Goal: Information Seeking & Learning: Check status

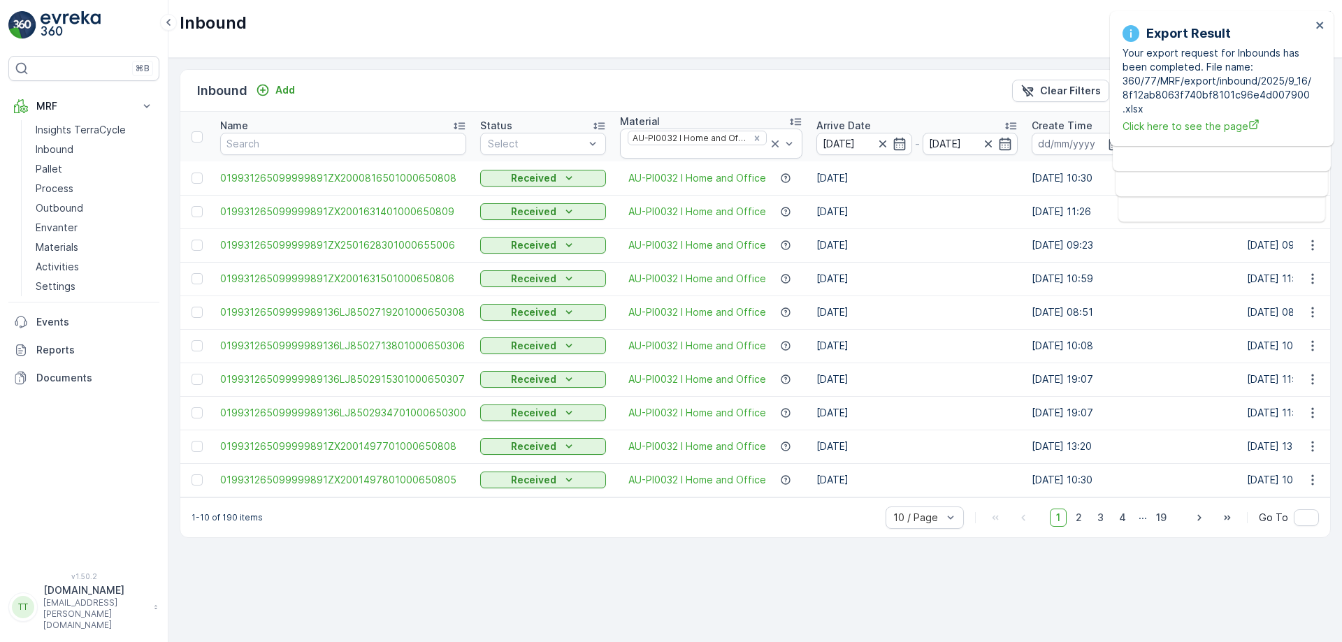
click at [864, 38] on div "Inbound TerraCycle-AU01-Prompt ( +10:00 )" at bounding box center [754, 29] width 1173 height 58
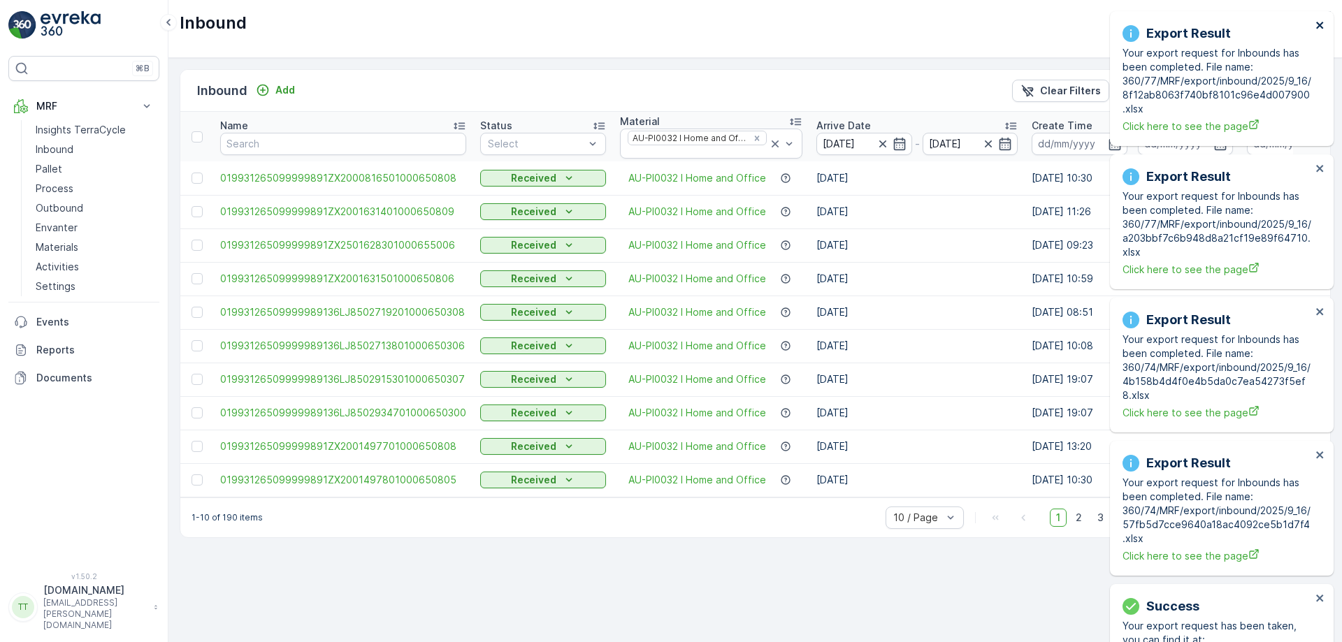
click at [1320, 27] on icon "close" at bounding box center [1320, 25] width 10 height 11
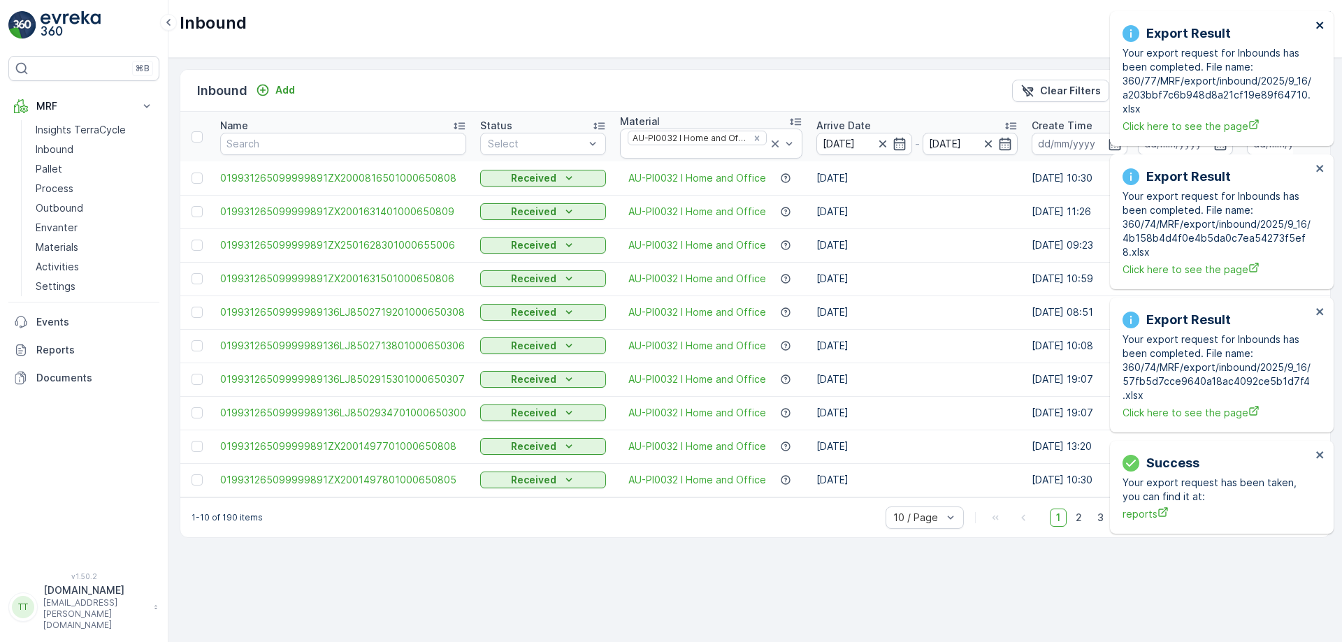
click at [1320, 27] on icon "close" at bounding box center [1320, 25] width 10 height 11
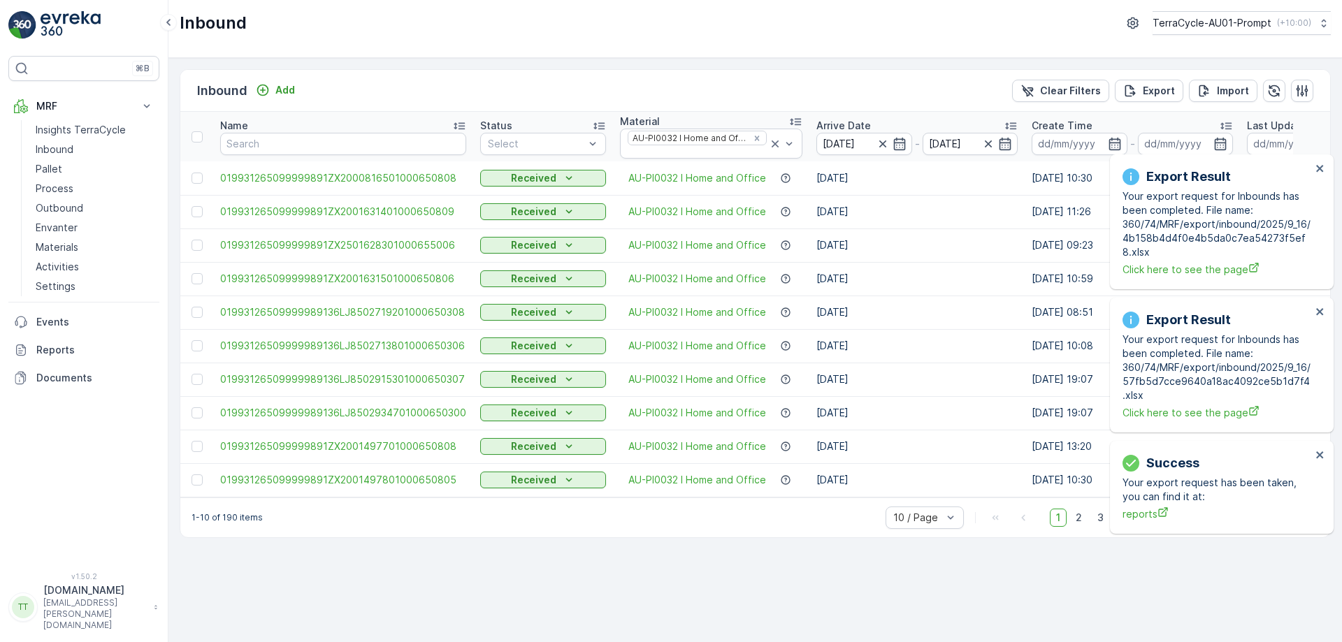
click at [1320, 154] on div "Export Result Your export request for Inbounds has been completed. File name: 3…" at bounding box center [1222, 221] width 224 height 135
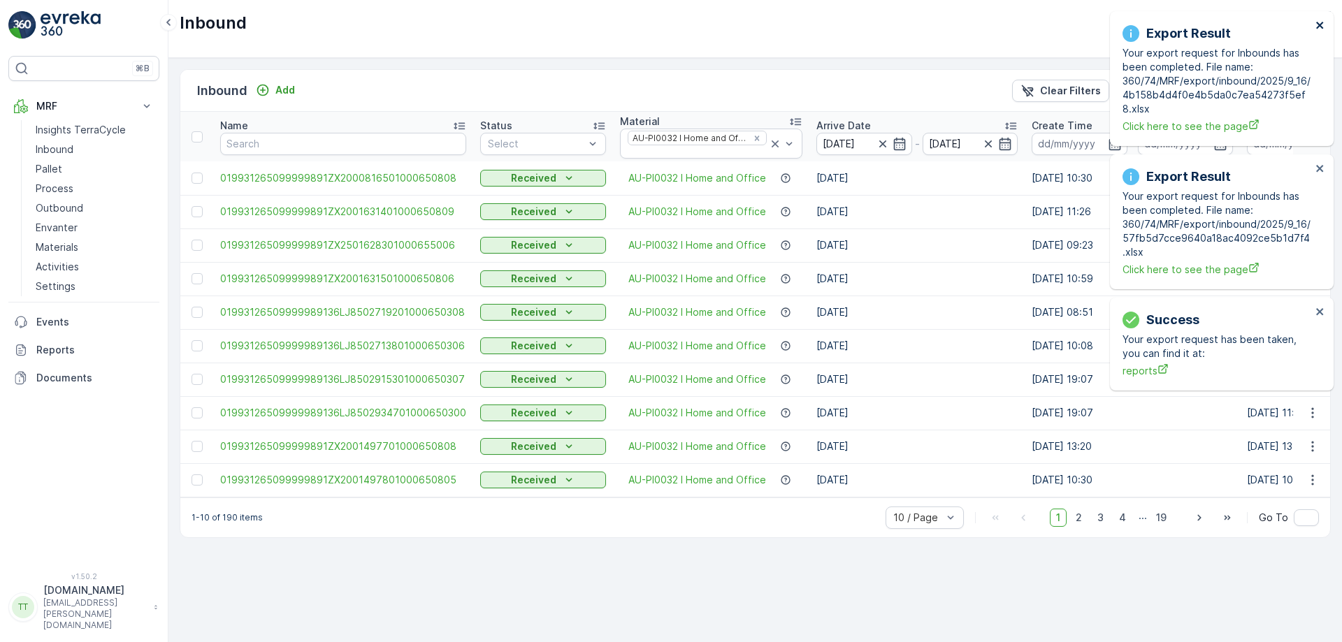
click at [1320, 27] on icon "close" at bounding box center [1320, 25] width 10 height 11
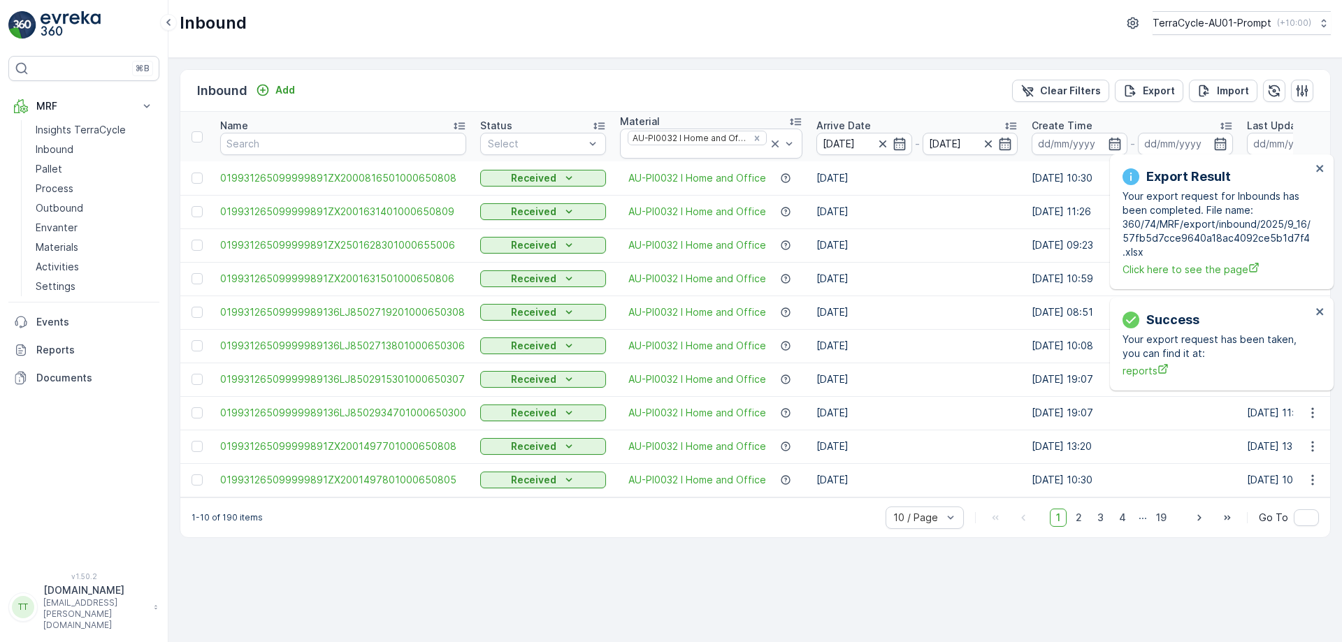
click at [1320, 17] on div "Success Your export request has been taken, you can find it at: reports Export …" at bounding box center [1219, 14] width 224 height 6
click at [1320, 154] on div "Export Result Your export request for Inbounds has been completed. File name: 3…" at bounding box center [1222, 221] width 224 height 135
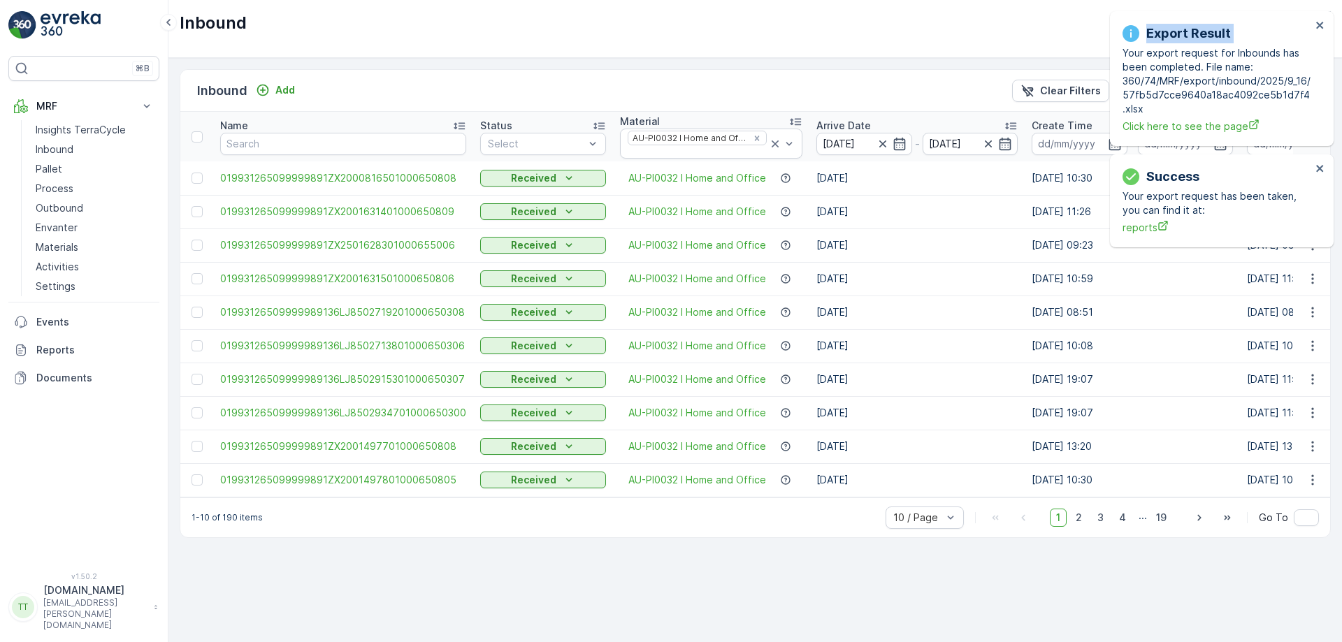
click at [1320, 27] on div "Export Result Your export request for Inbounds has been completed. File name: 3…" at bounding box center [1222, 78] width 224 height 135
click at [1320, 27] on icon "close" at bounding box center [1320, 25] width 10 height 11
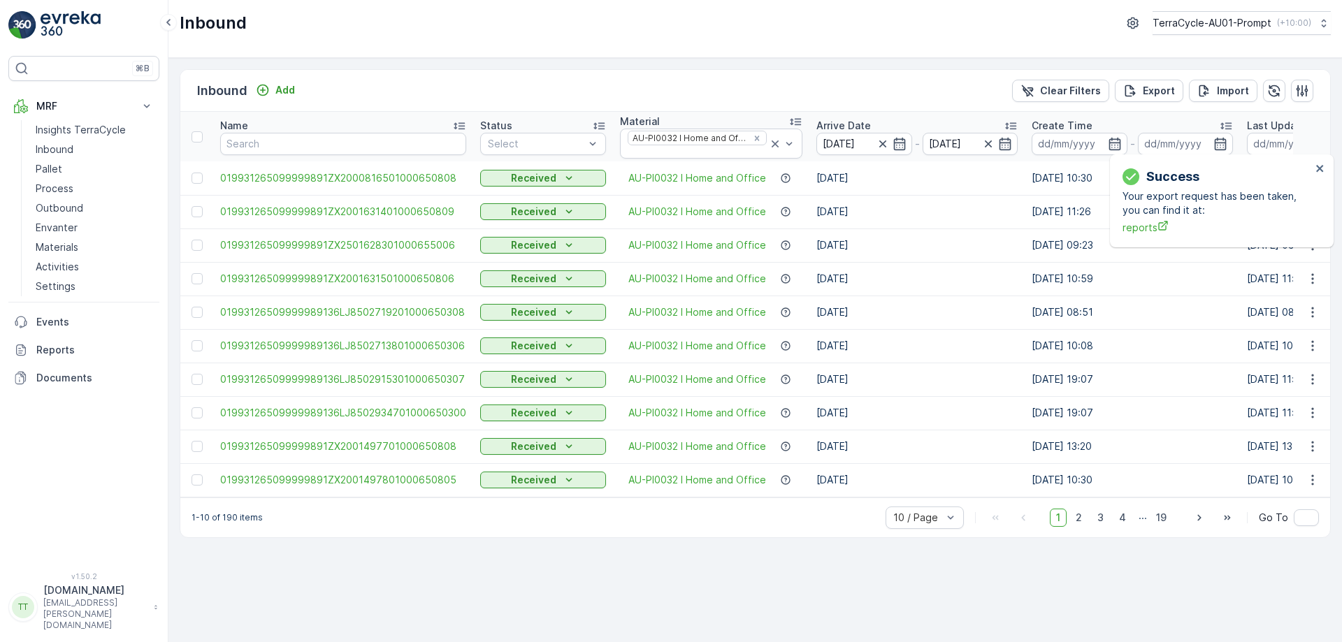
click at [1320, 154] on div "Success Your export request has been taken, you can find it at: reports" at bounding box center [1222, 200] width 224 height 93
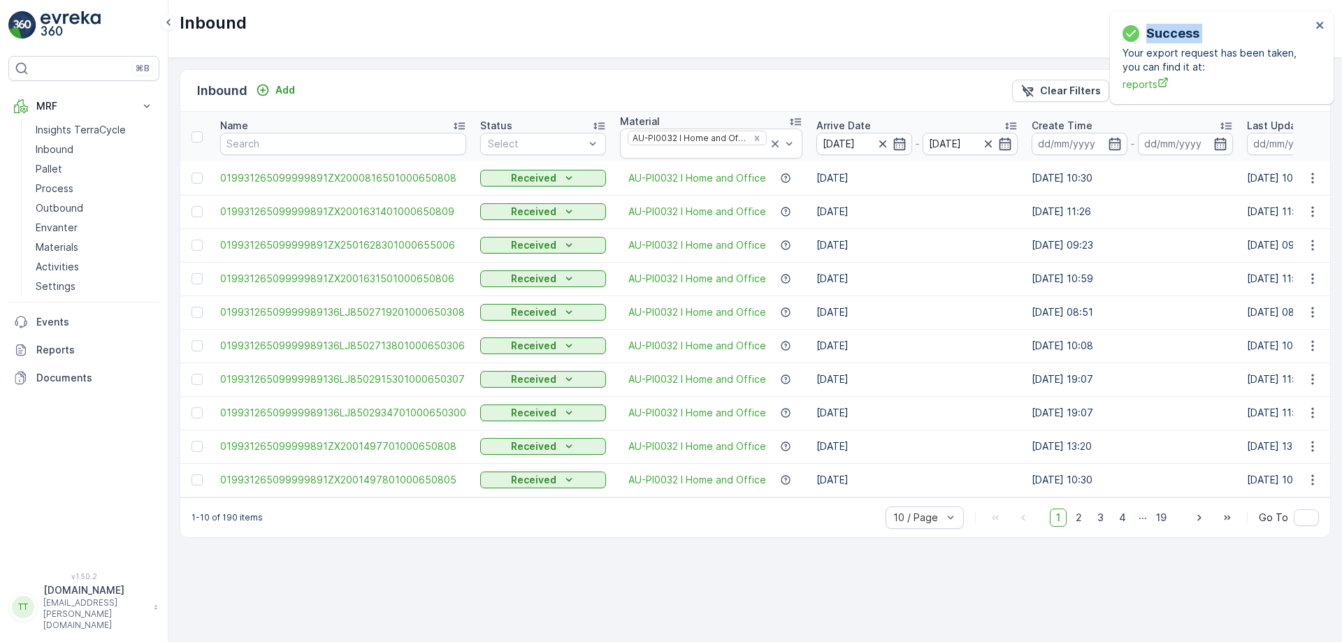
click at [1320, 27] on div "Success Your export request has been taken, you can find it at: reports" at bounding box center [1222, 57] width 224 height 93
click at [1320, 27] on icon "close" at bounding box center [1320, 25] width 10 height 11
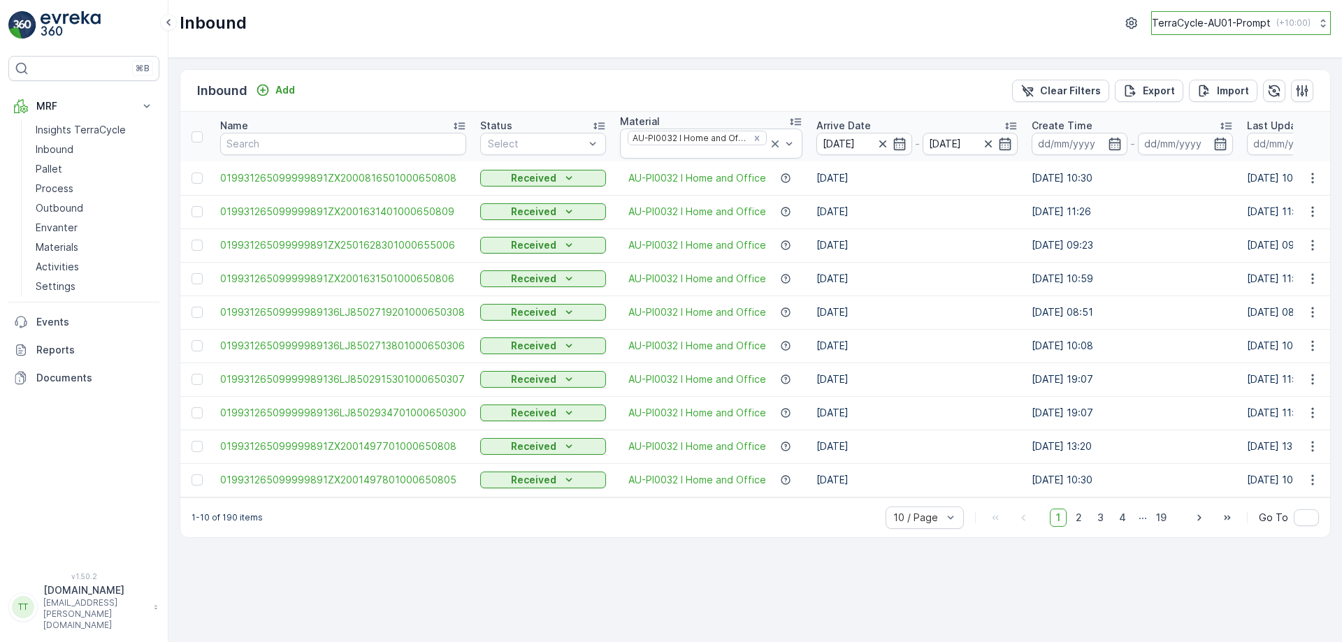
click at [1243, 25] on p "TerraCycle-AU01-Prompt" at bounding box center [1211, 23] width 119 height 14
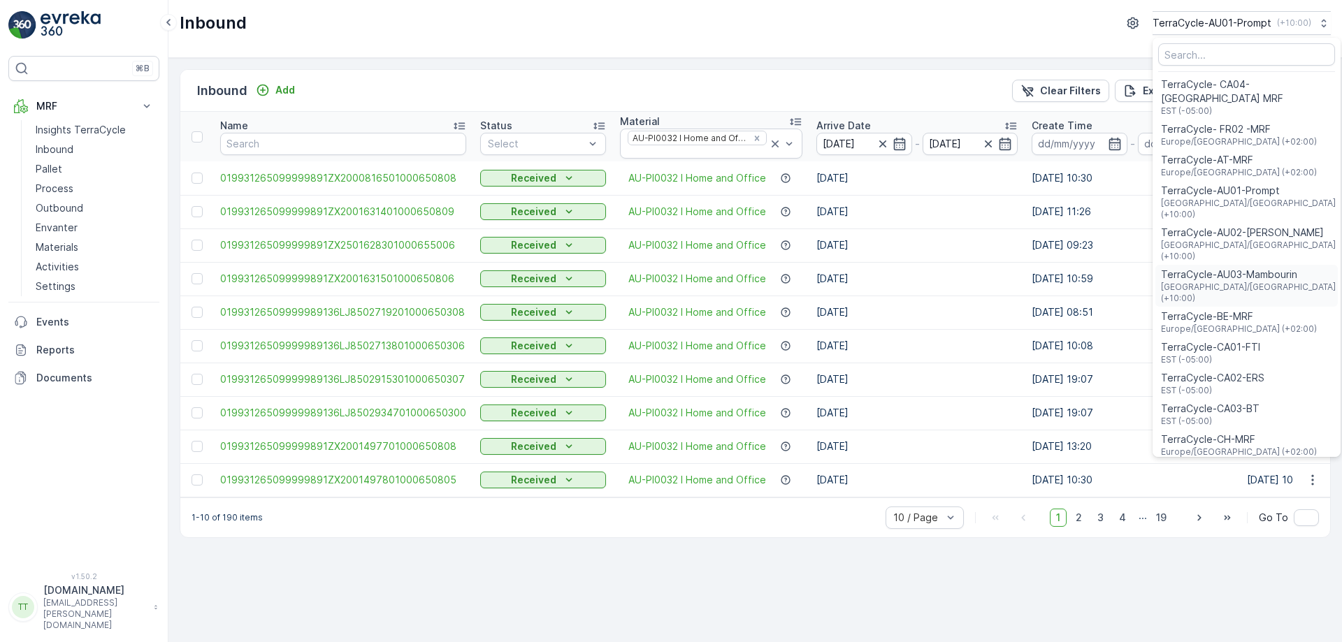
click at [1221, 282] on span "Australia/Melbourne (+10:00)" at bounding box center [1249, 293] width 177 height 22
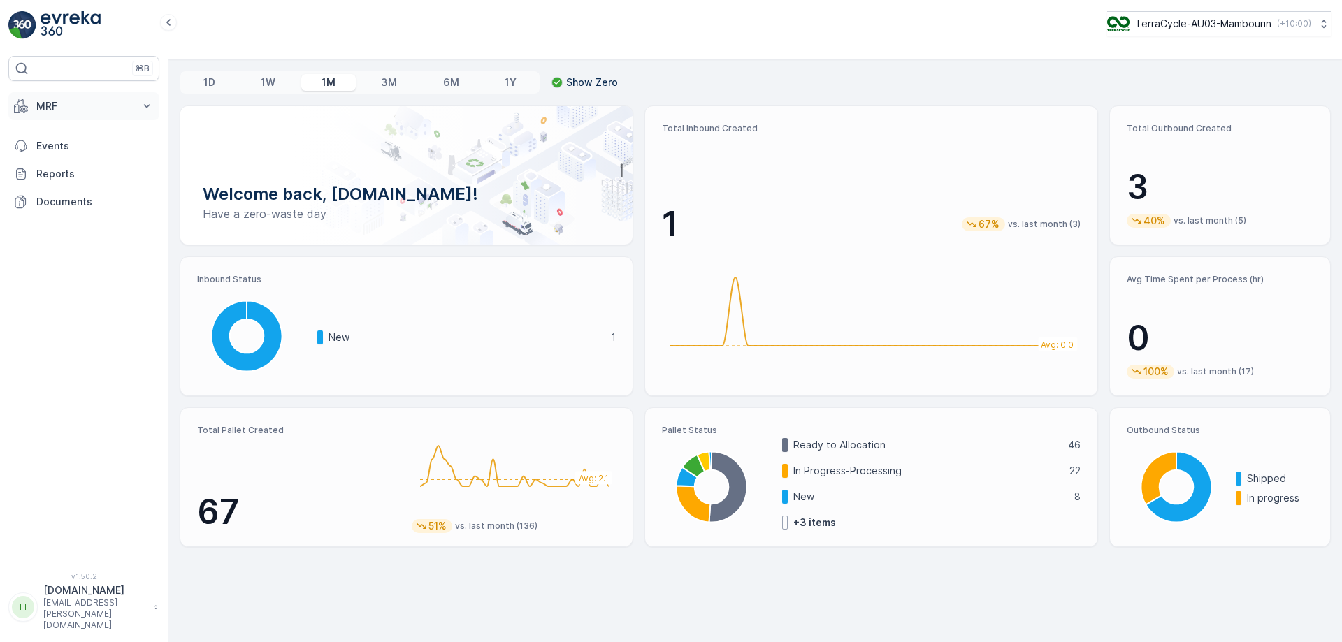
click at [122, 94] on button "MRF" at bounding box center [83, 106] width 151 height 28
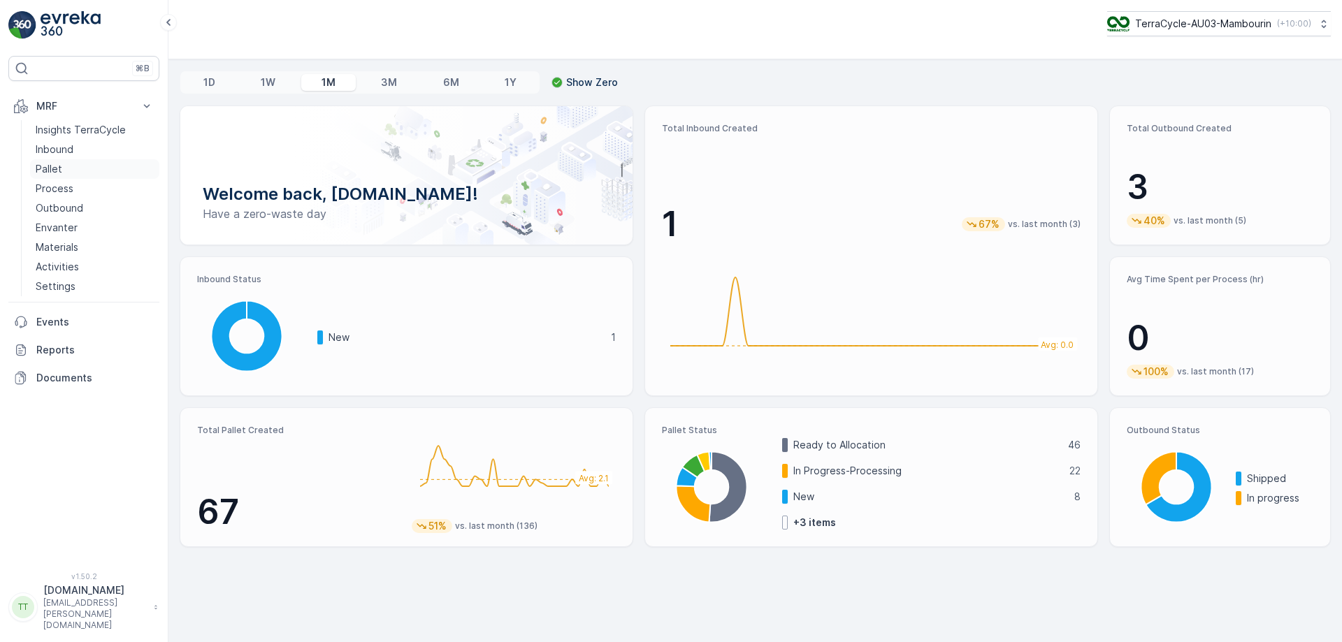
click at [65, 172] on link "Pallet" at bounding box center [94, 169] width 129 height 20
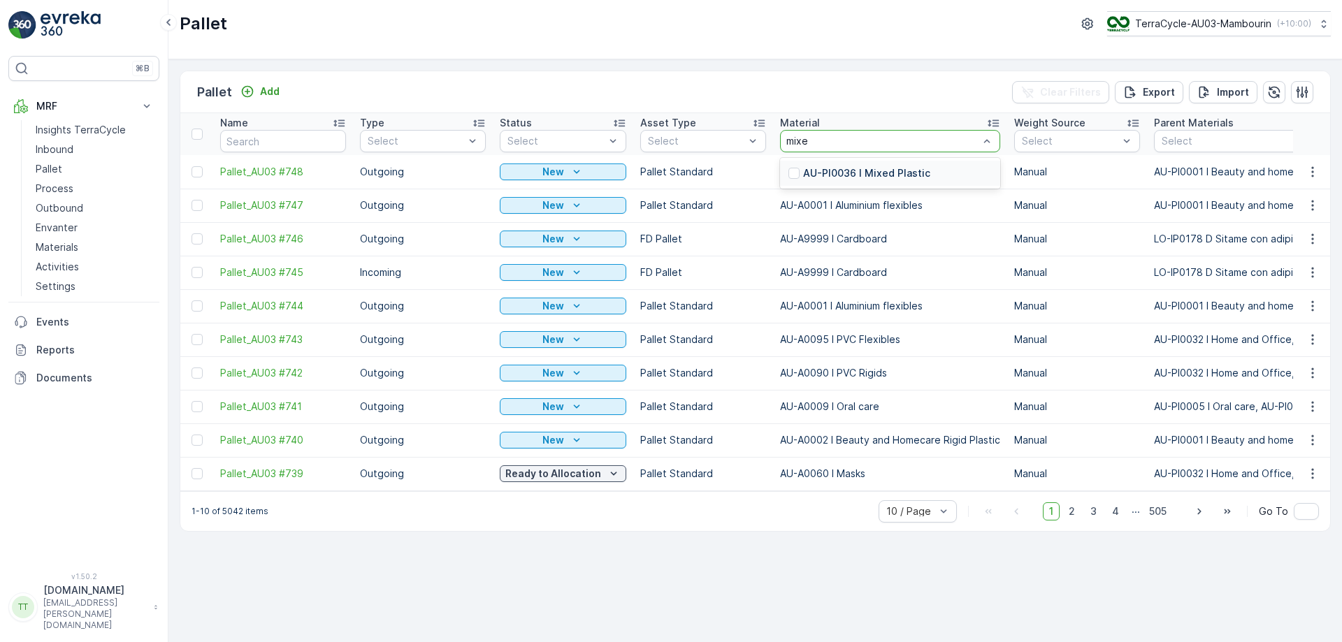
type input "mixed"
click at [831, 168] on p "AU-PI0036 I Mixed Plastic" at bounding box center [866, 173] width 127 height 14
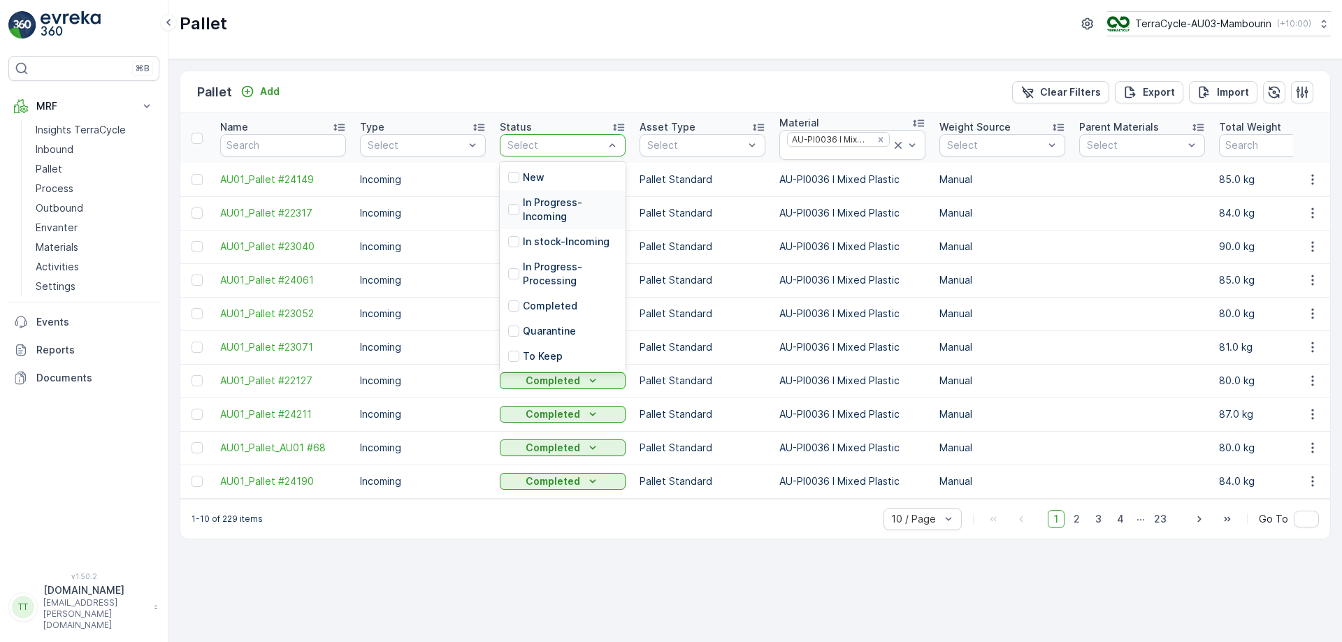
click at [542, 201] on p "In Progress-Incoming" at bounding box center [570, 210] width 94 height 28
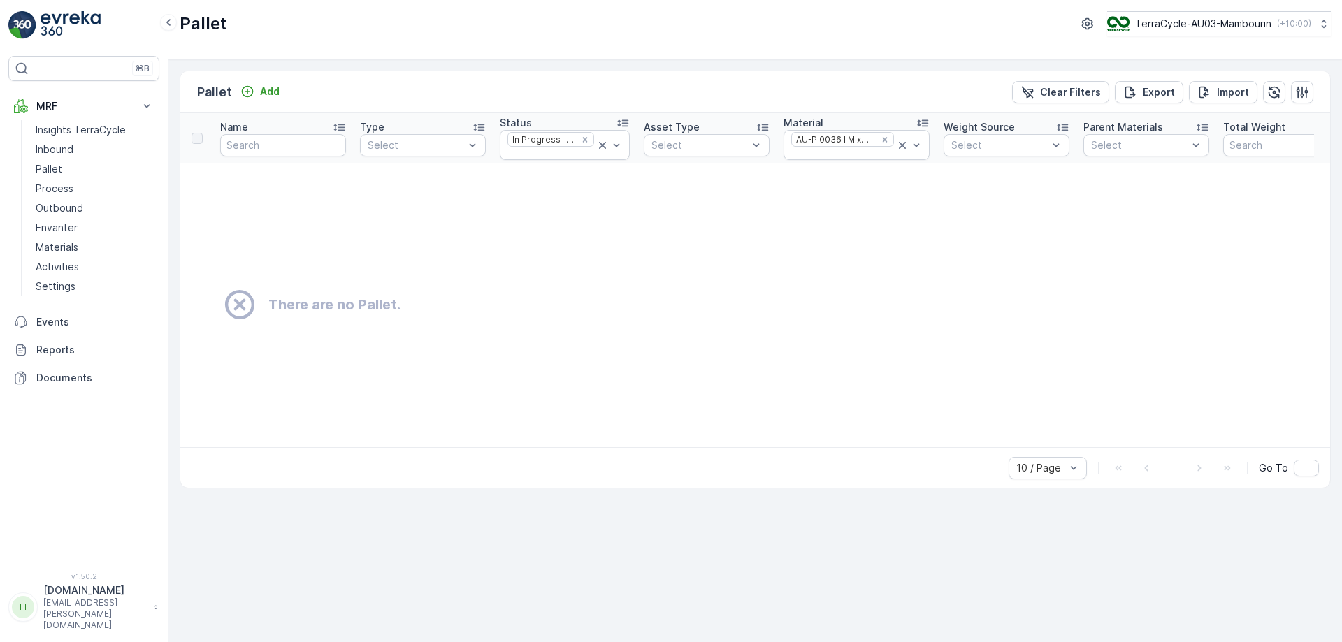
click at [537, 253] on td "There are no Pallet." at bounding box center [837, 305] width 1315 height 284
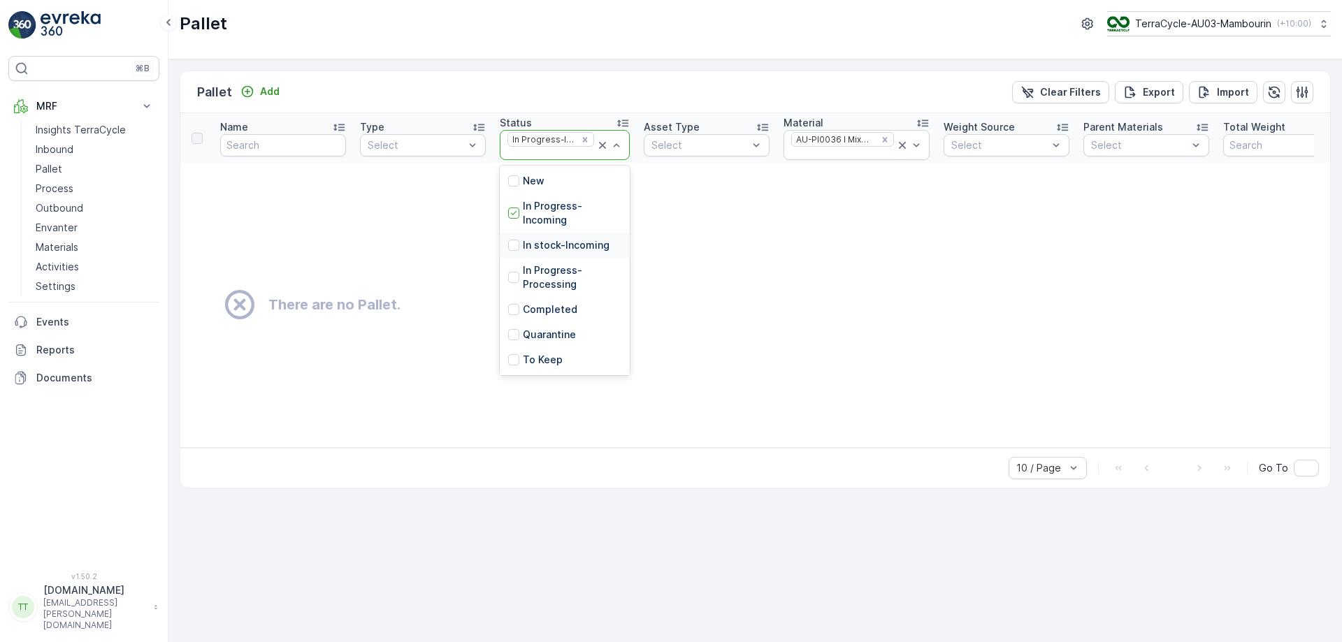
click at [535, 252] on p "In stock-Incoming" at bounding box center [566, 245] width 87 height 14
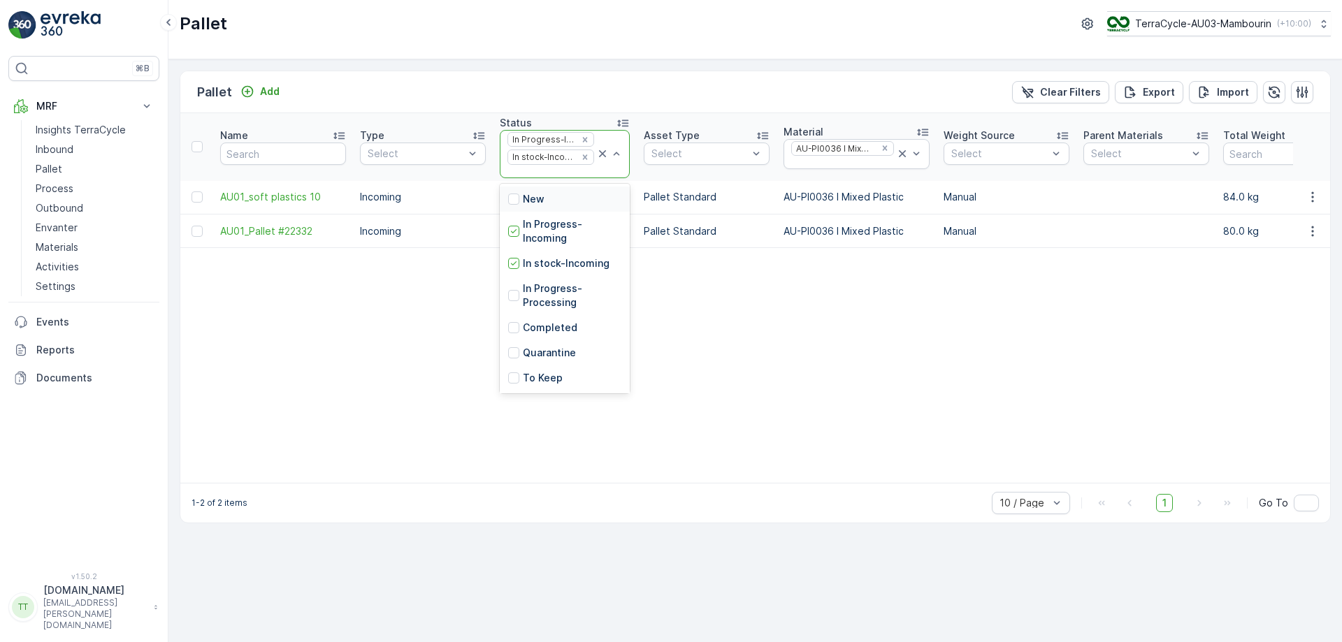
click at [530, 173] on div at bounding box center [550, 171] width 89 height 11
drag, startPoint x: 530, startPoint y: 173, endPoint x: 509, endPoint y: 300, distance: 128.9
click at [509, 300] on div at bounding box center [513, 295] width 11 height 11
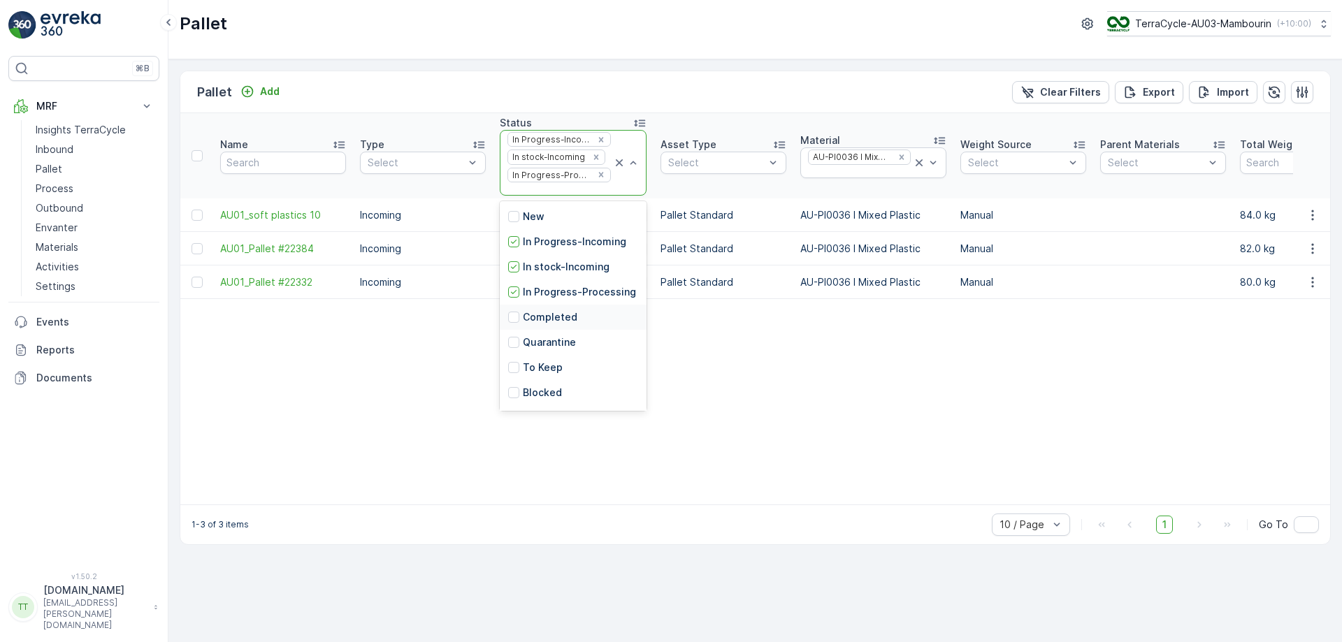
scroll to position [137, 0]
click at [553, 298] on p "In stock-Outgoing" at bounding box center [567, 295] width 88 height 14
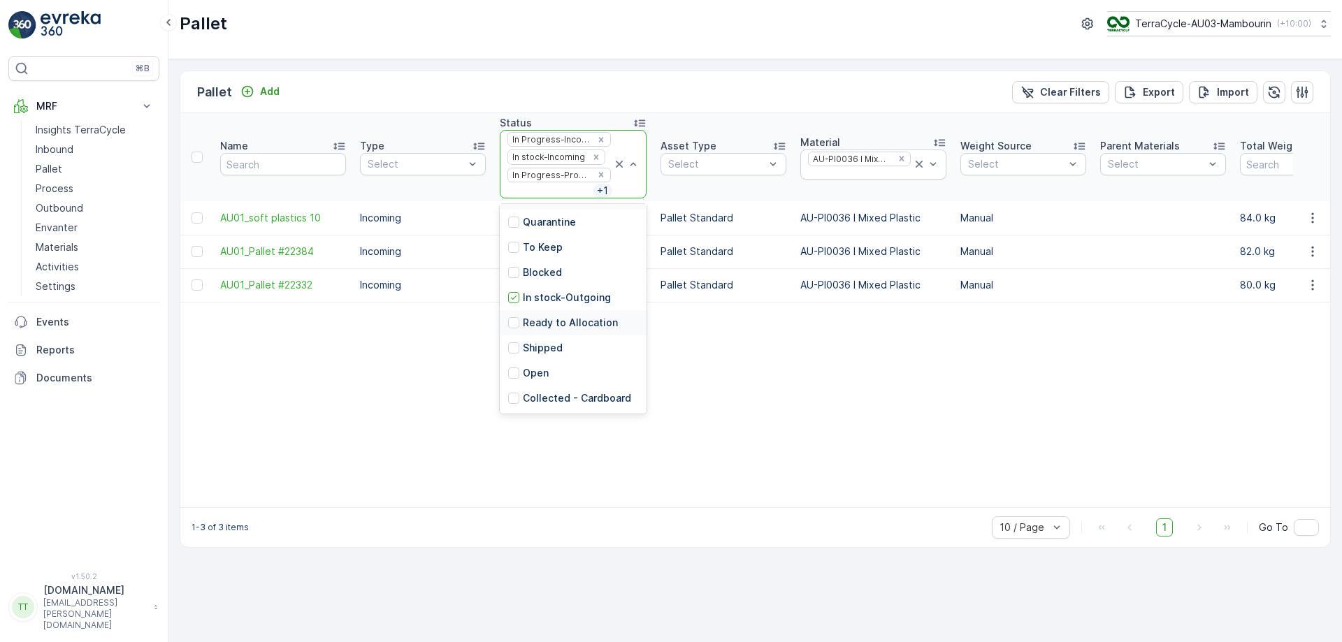
click at [548, 324] on p "Ready to Allocation" at bounding box center [570, 323] width 95 height 14
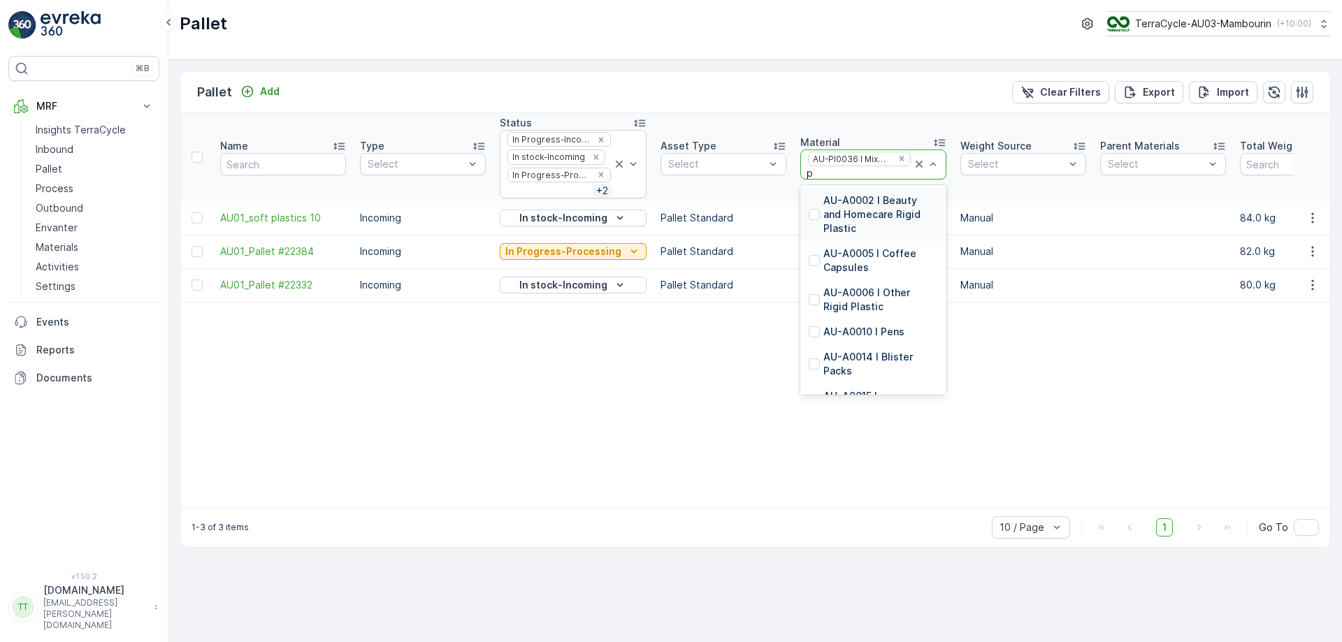
type input "pp"
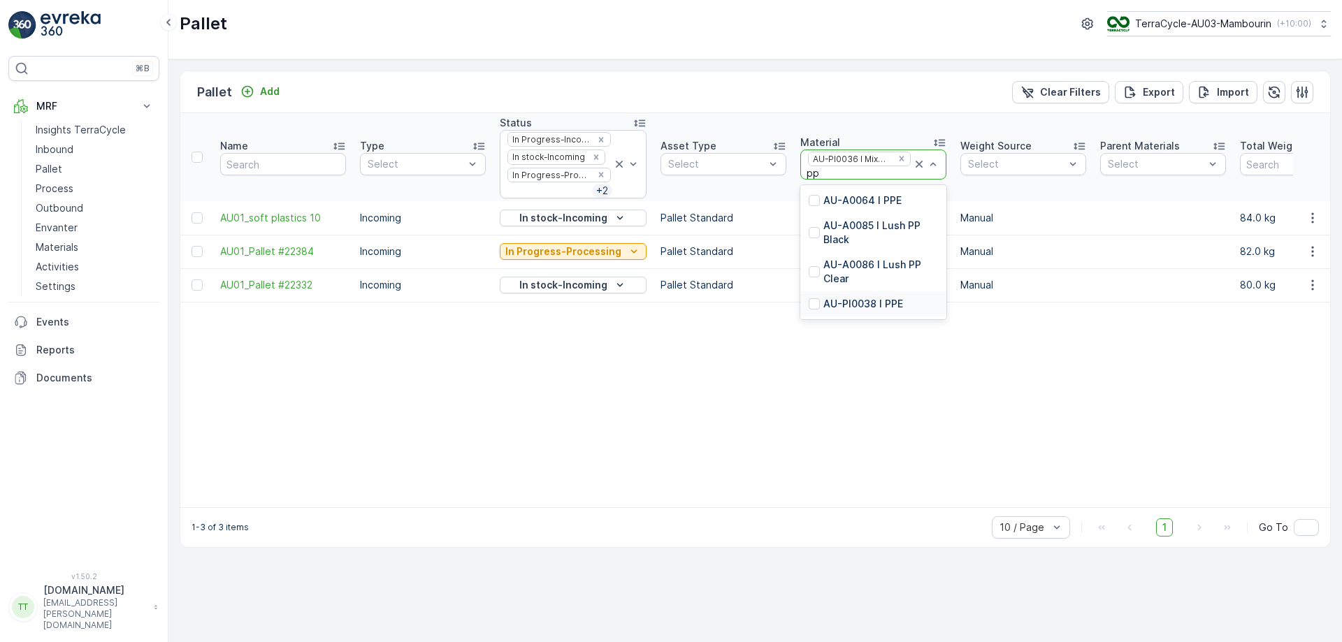
click at [841, 298] on p "AU-PI0038 I PPE" at bounding box center [863, 304] width 80 height 14
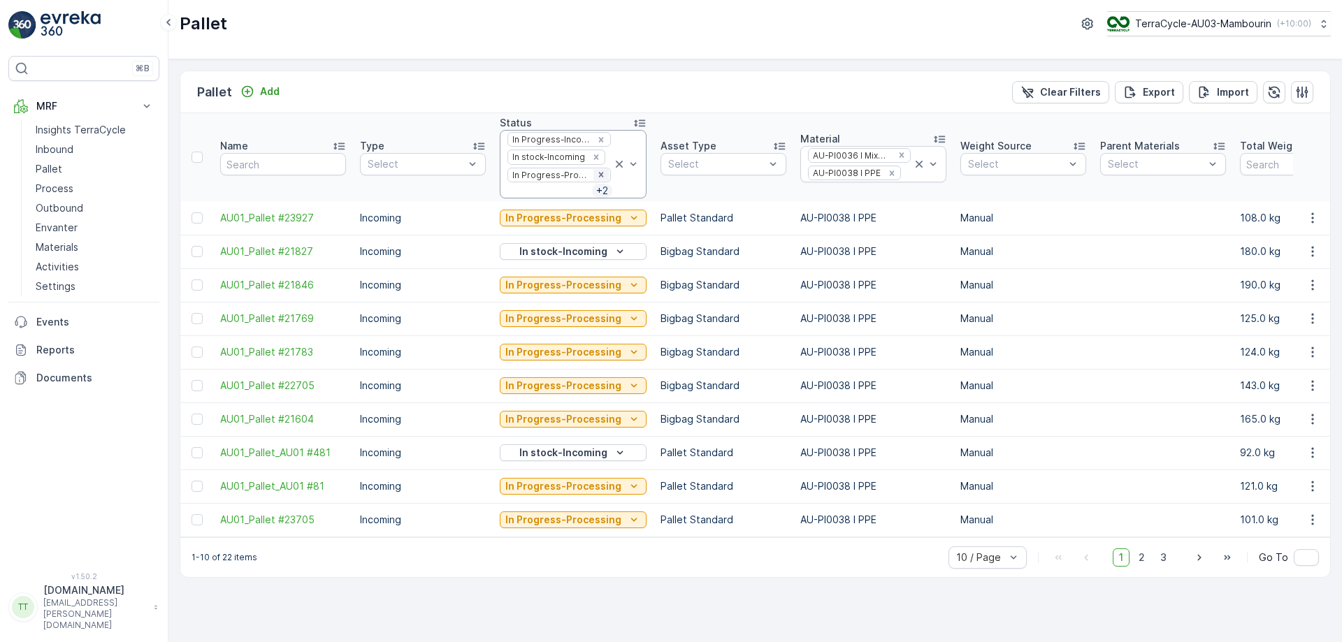
click at [599, 176] on icon "Remove In Progress-Processing" at bounding box center [601, 175] width 5 height 5
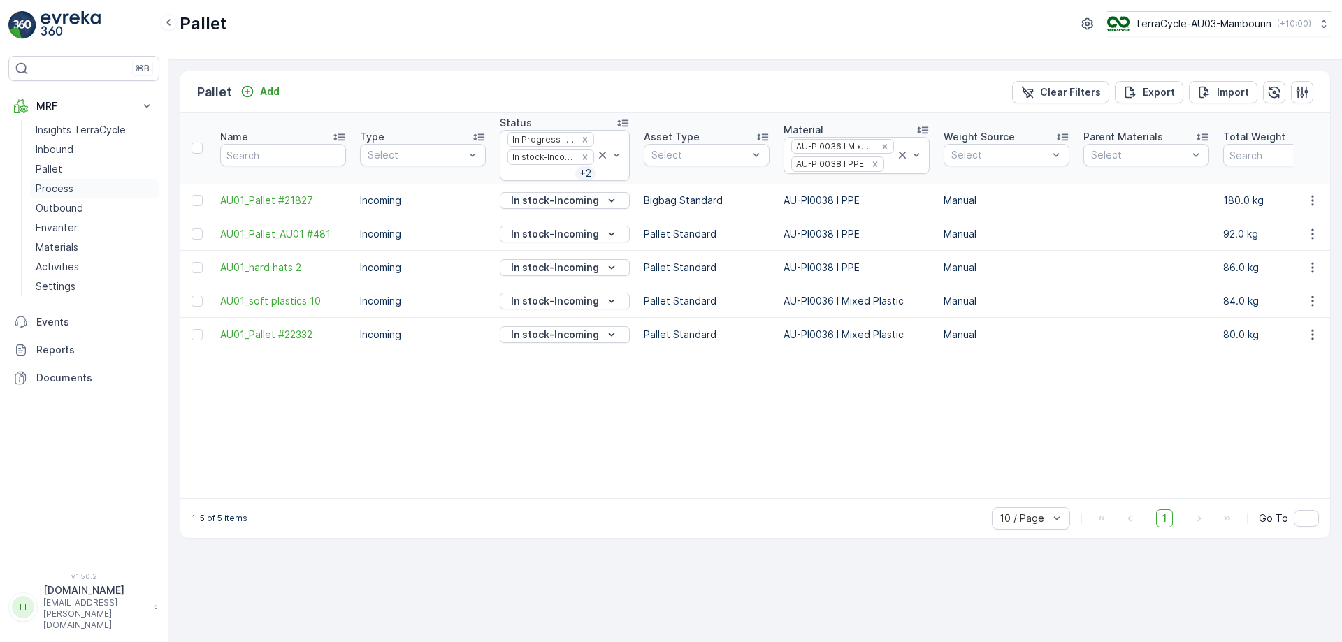
click at [61, 184] on p "Process" at bounding box center [55, 189] width 38 height 14
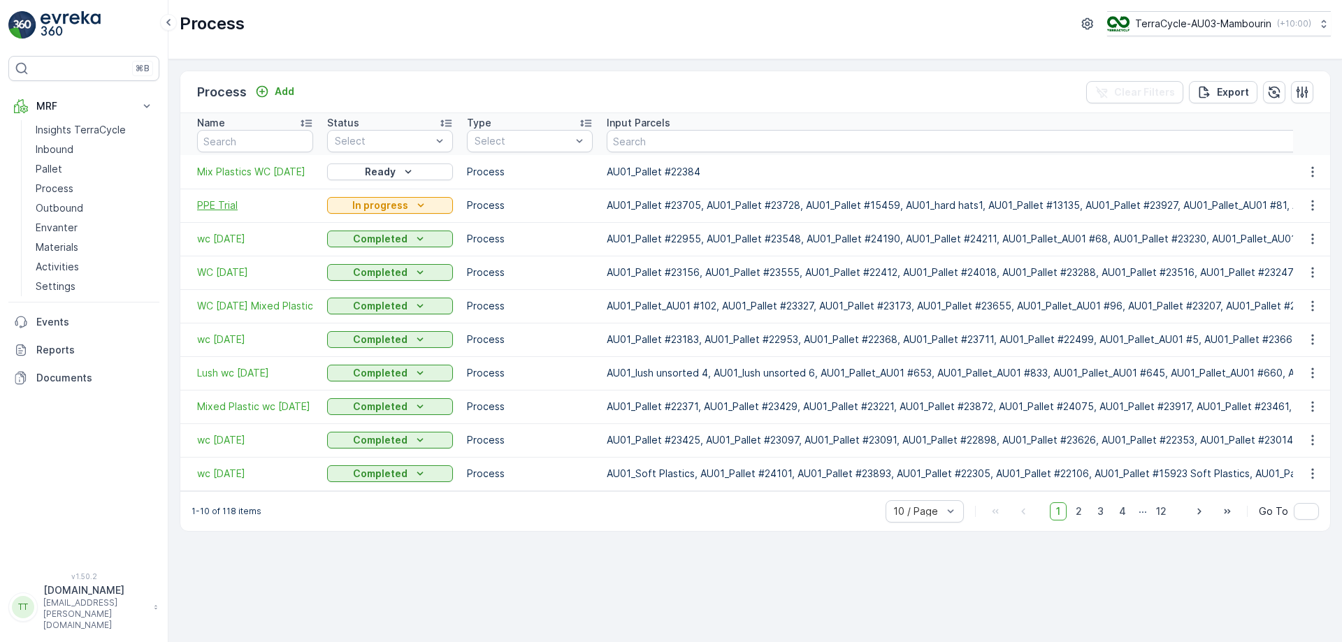
click at [221, 207] on span "PPE Trial" at bounding box center [255, 205] width 116 height 14
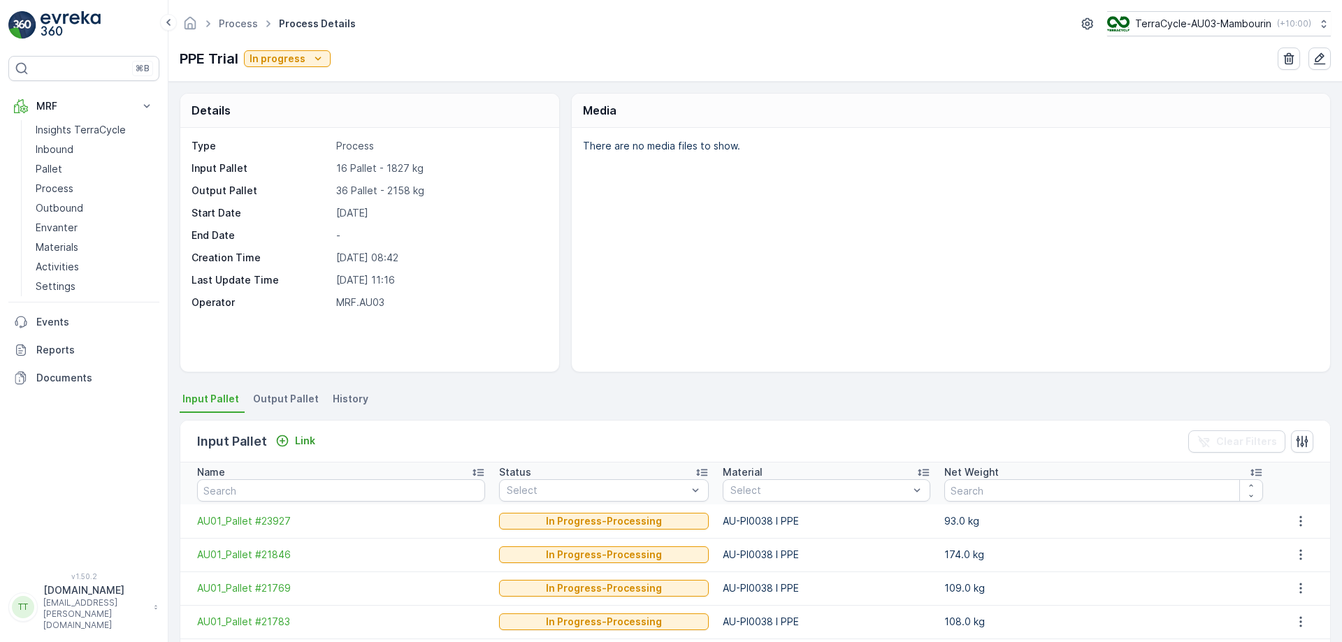
click at [634, 477] on div "Status" at bounding box center [604, 472] width 210 height 14
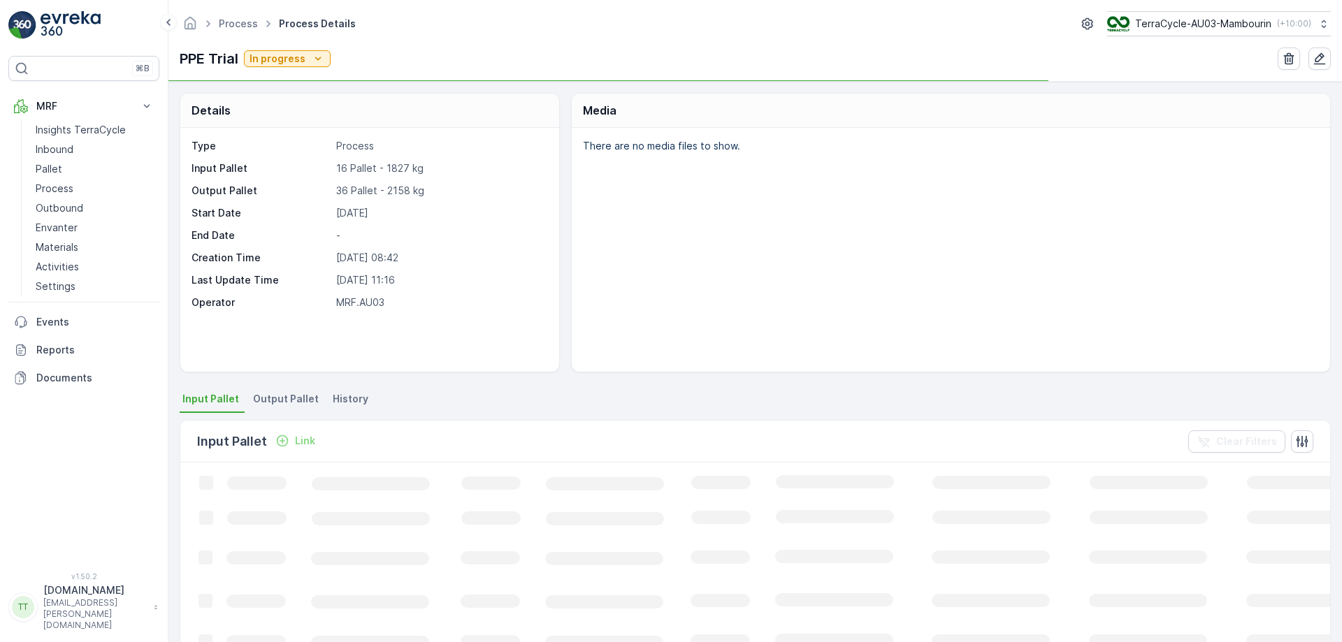
click at [634, 477] on icon "Loading..." at bounding box center [851, 632] width 1342 height 339
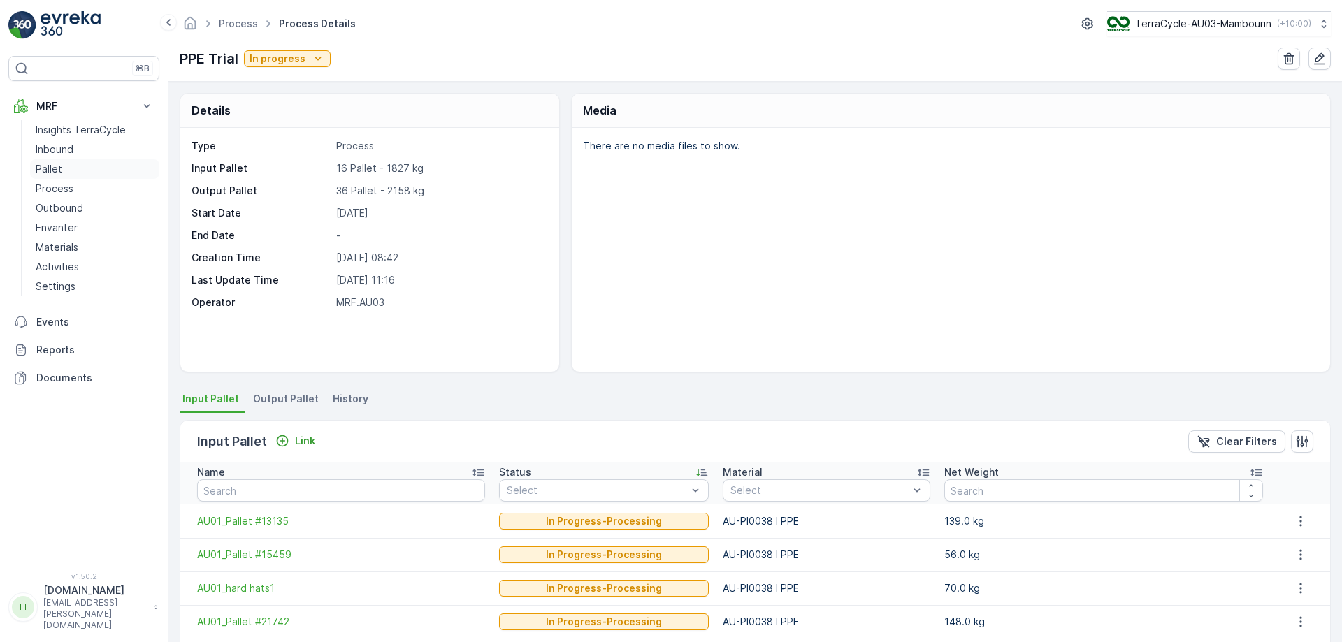
click at [58, 166] on p "Pallet" at bounding box center [49, 169] width 27 height 14
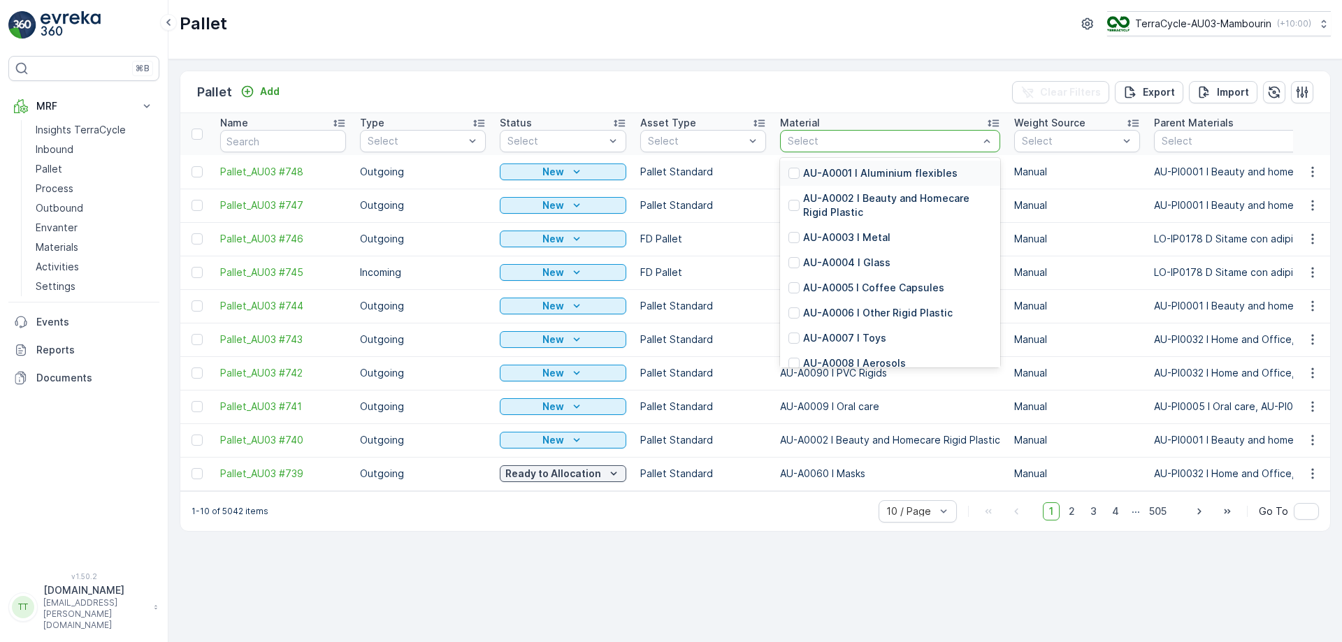
click at [845, 177] on p "AU-A0001 I Aluminium flexibles" at bounding box center [880, 173] width 154 height 14
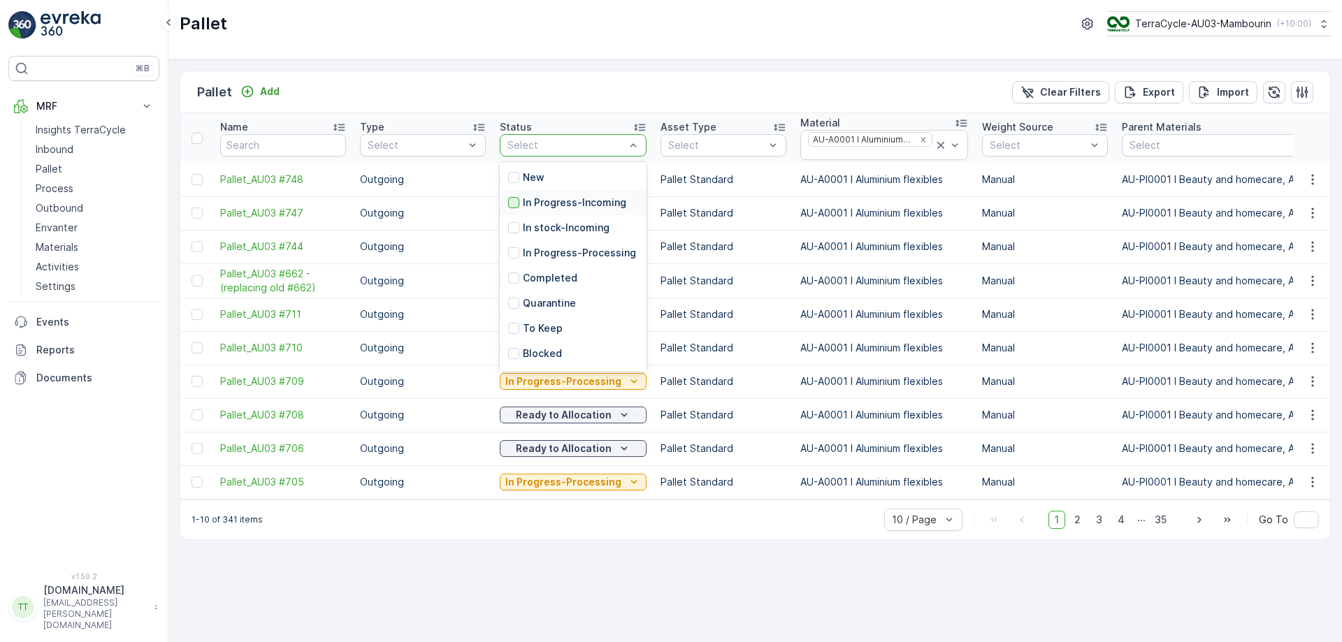
click at [517, 204] on div at bounding box center [513, 202] width 11 height 11
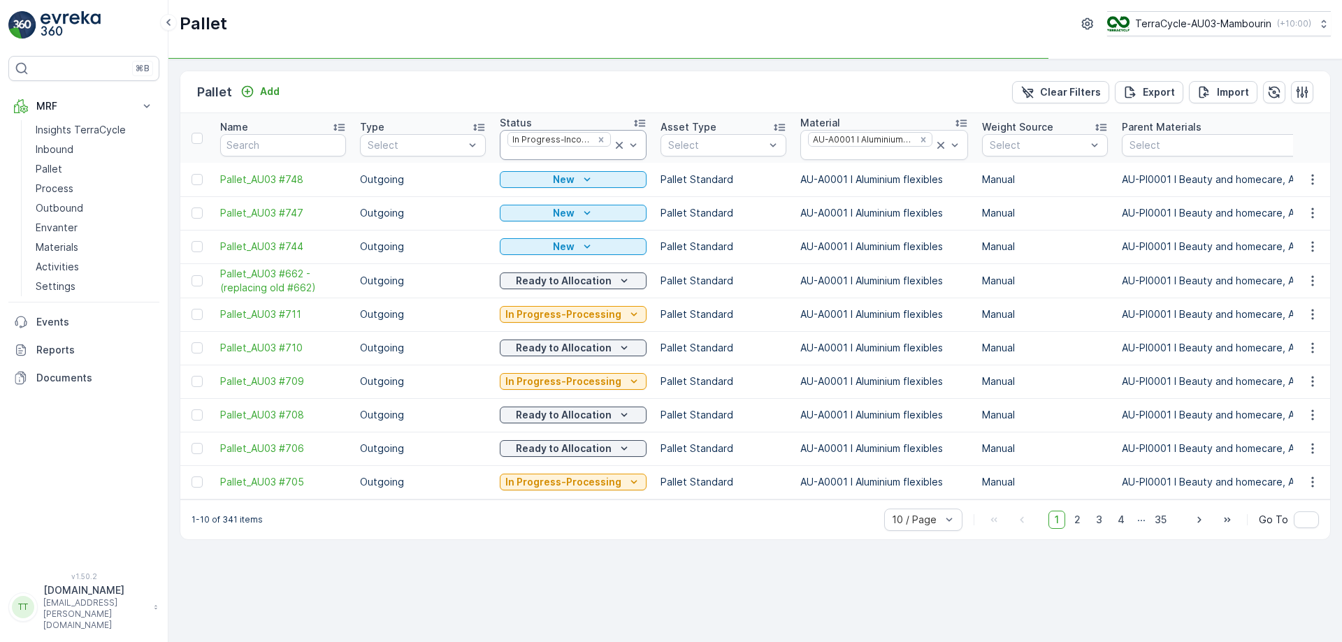
click at [542, 160] on div "In Progress-Incoming" at bounding box center [573, 145] width 147 height 30
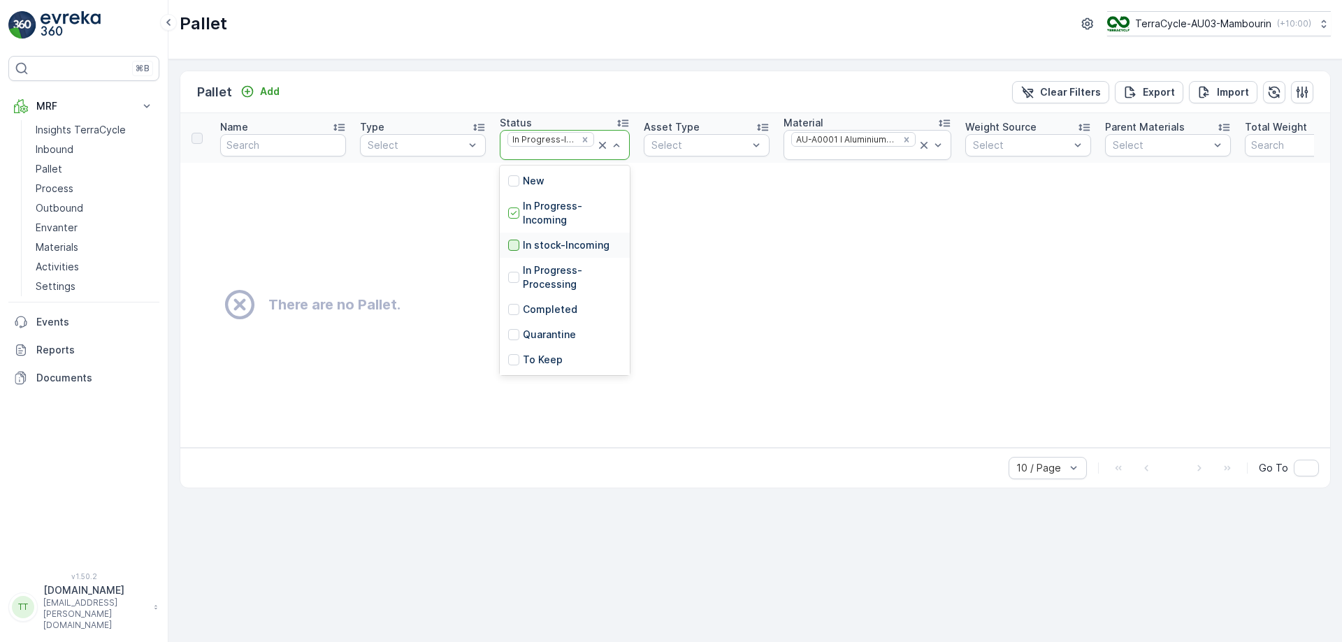
click at [512, 250] on div at bounding box center [513, 245] width 11 height 11
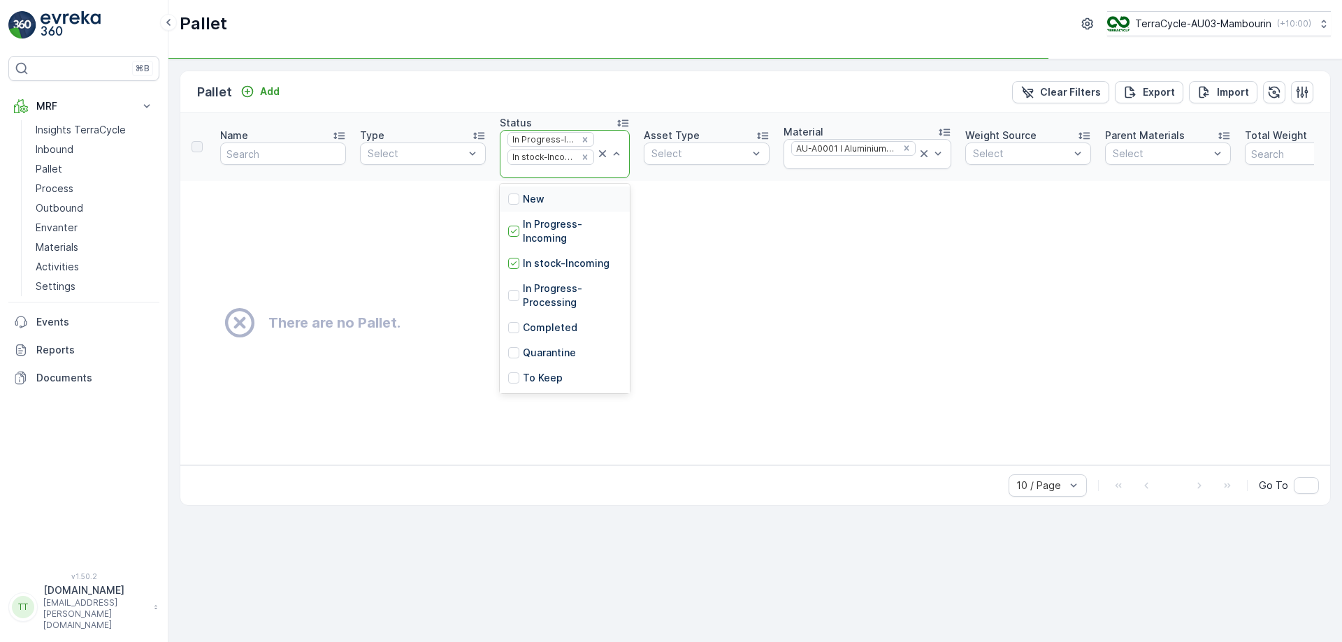
click at [532, 177] on div "In Progress-Incoming In stock-Incoming" at bounding box center [565, 154] width 130 height 48
click at [513, 295] on div at bounding box center [513, 295] width 11 height 11
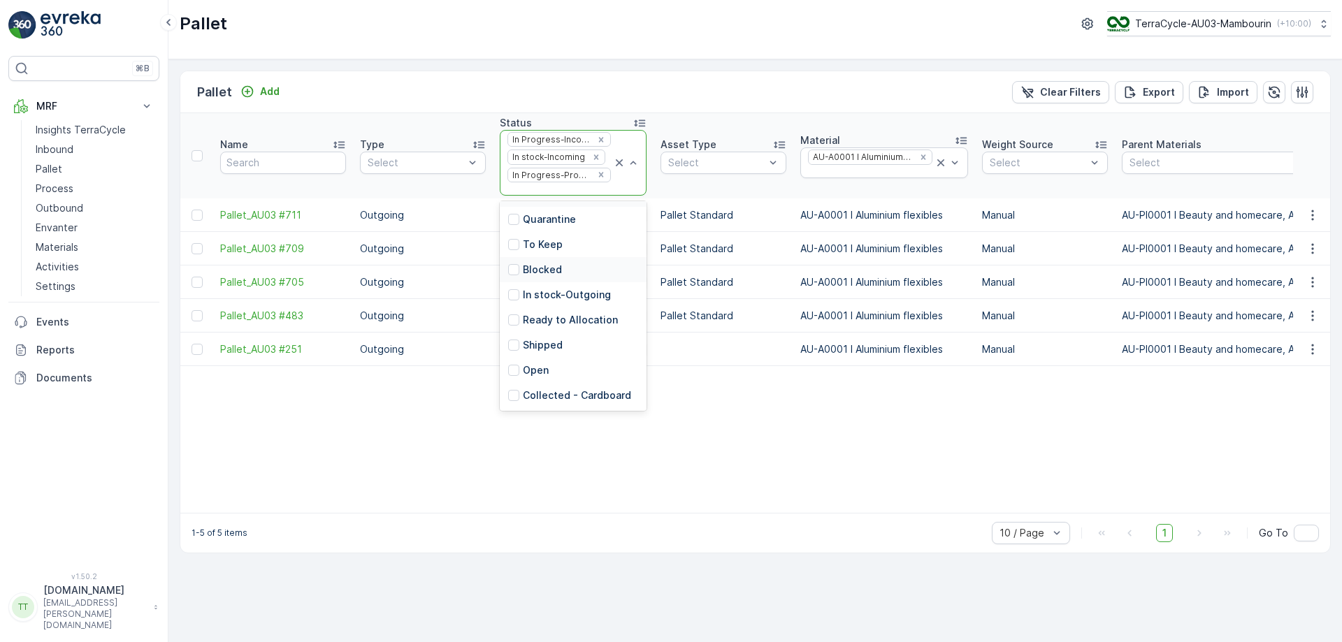
scroll to position [133, 0]
click at [571, 302] on p "In stock-Outgoing" at bounding box center [567, 295] width 88 height 14
click at [543, 326] on p "Ready to Allocation" at bounding box center [570, 323] width 95 height 14
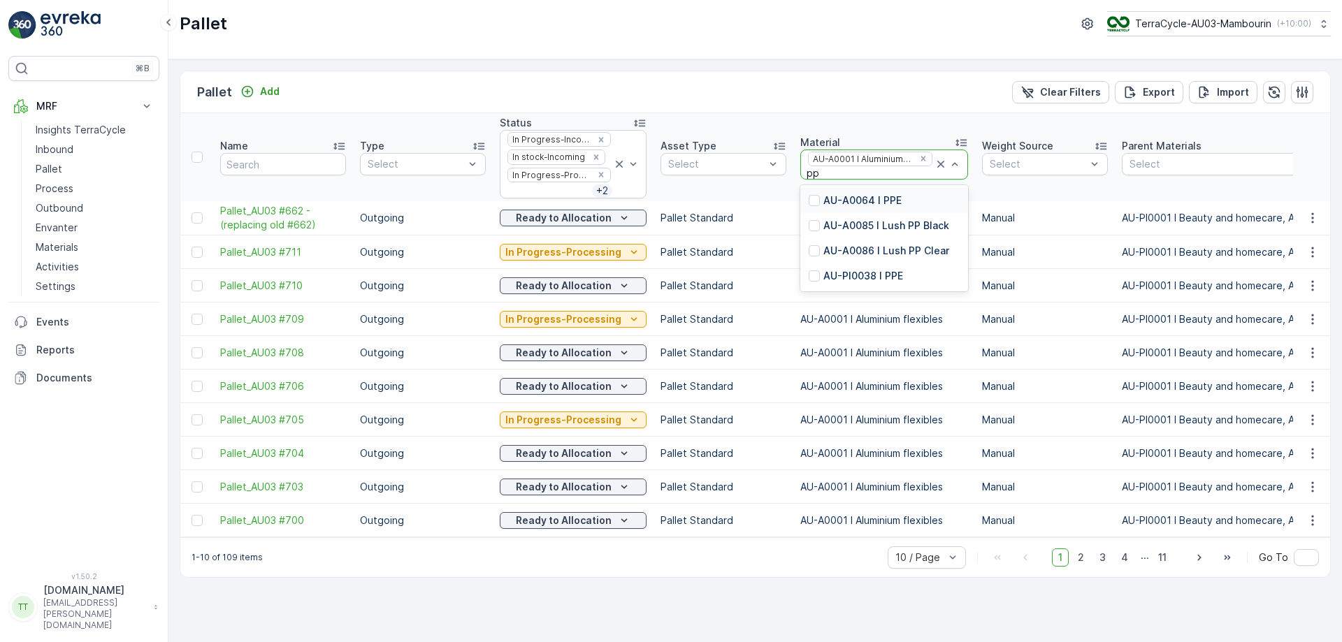
type input "ppe"
click at [854, 219] on p "AU-PI0038 I PPE" at bounding box center [863, 226] width 80 height 14
click at [920, 157] on icon "Remove AU-A0001 I Aluminium flexibles" at bounding box center [922, 155] width 5 height 5
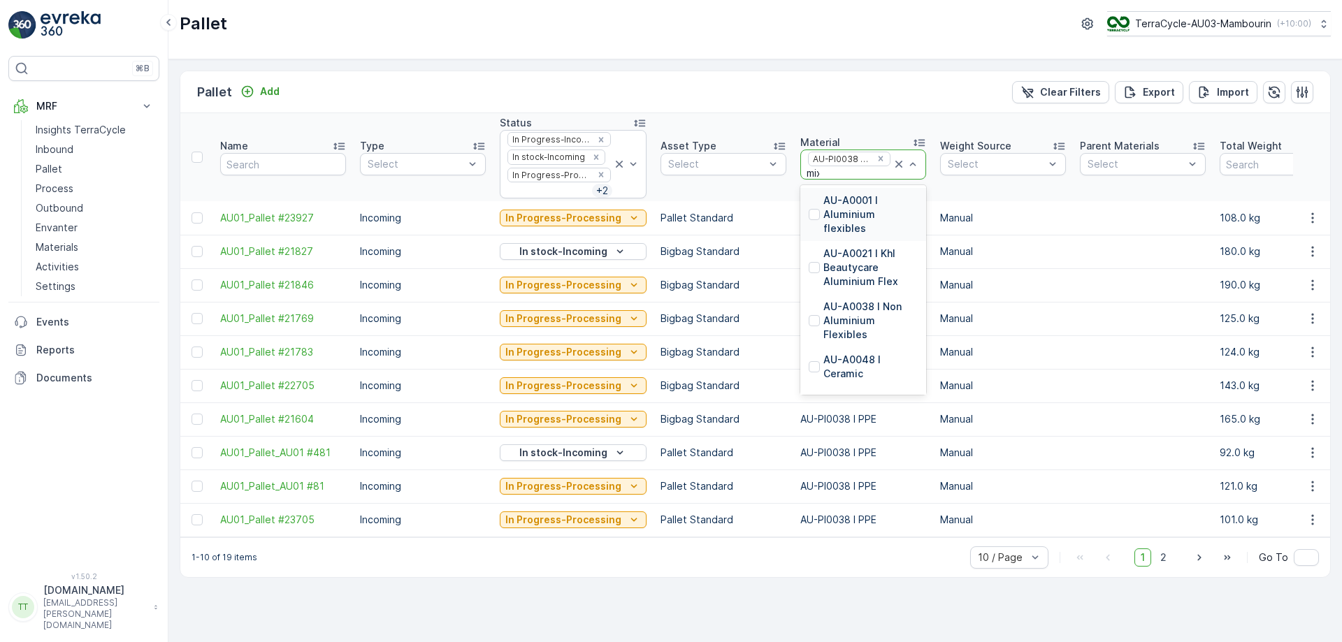
type input "mixe"
click at [823, 217] on p "AU-PI0036 I Mixed Plastic" at bounding box center [870, 208] width 94 height 28
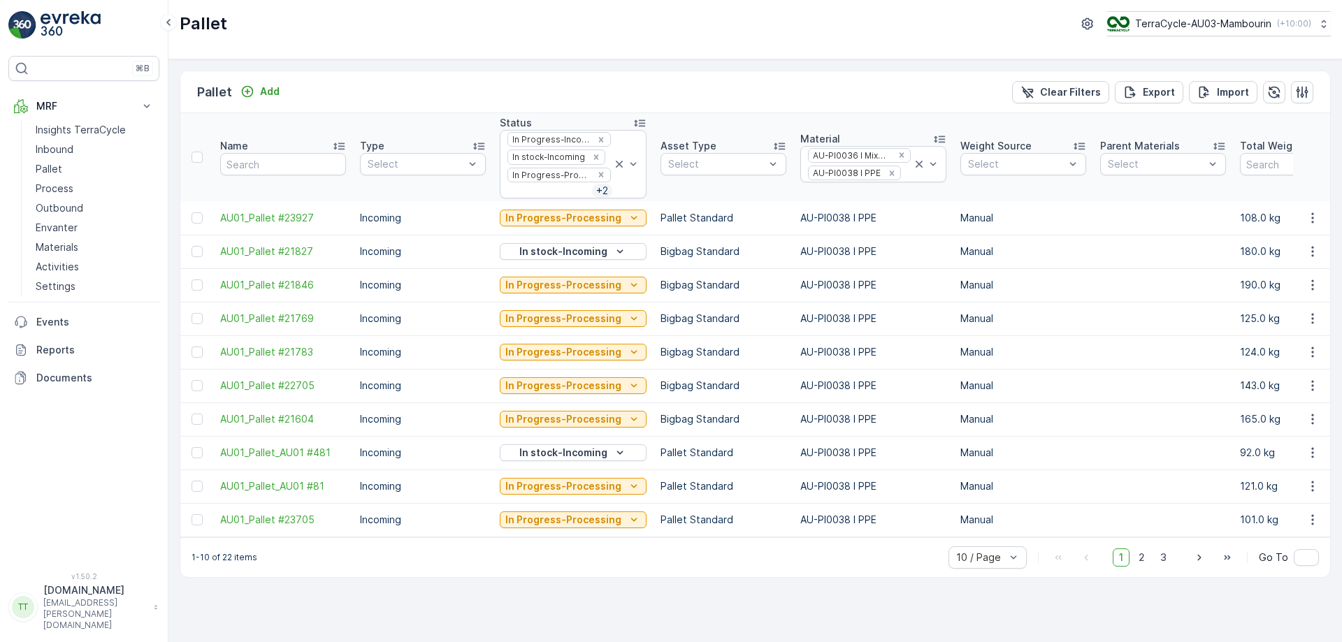
click at [838, 358] on p "AU-PI0038 I PPE" at bounding box center [873, 352] width 146 height 14
copy p "AU-PI0038 I PPE"
click at [912, 166] on icon at bounding box center [919, 164] width 14 height 14
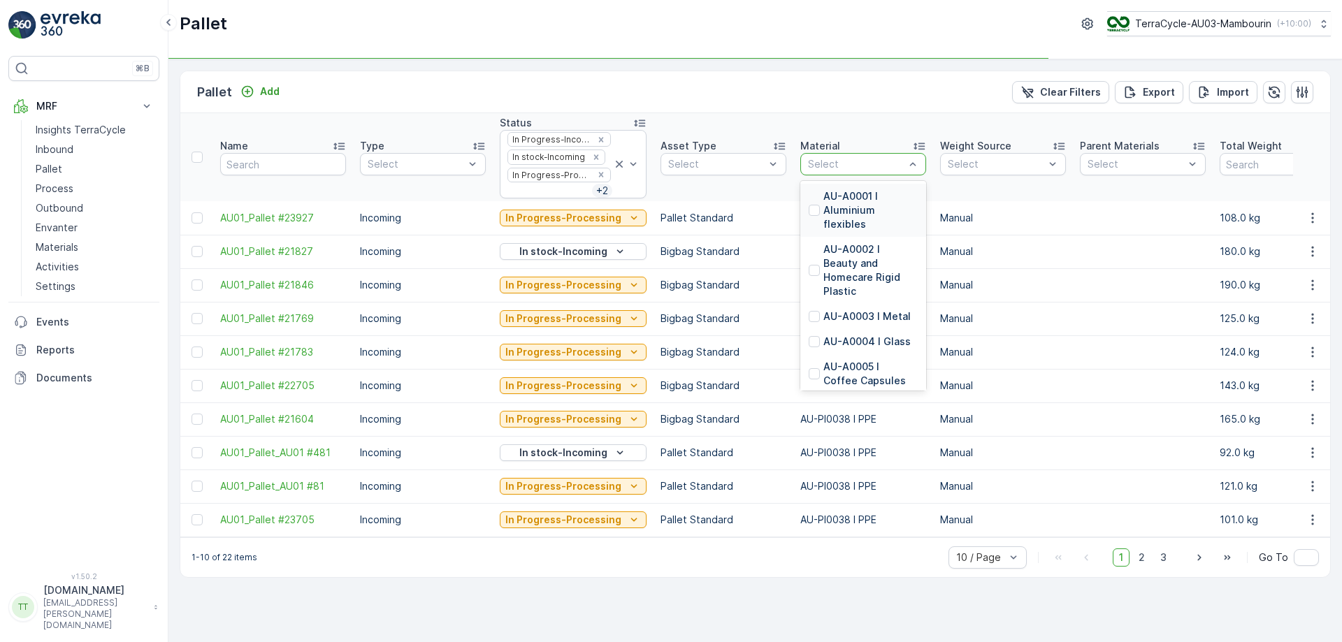
type input "a"
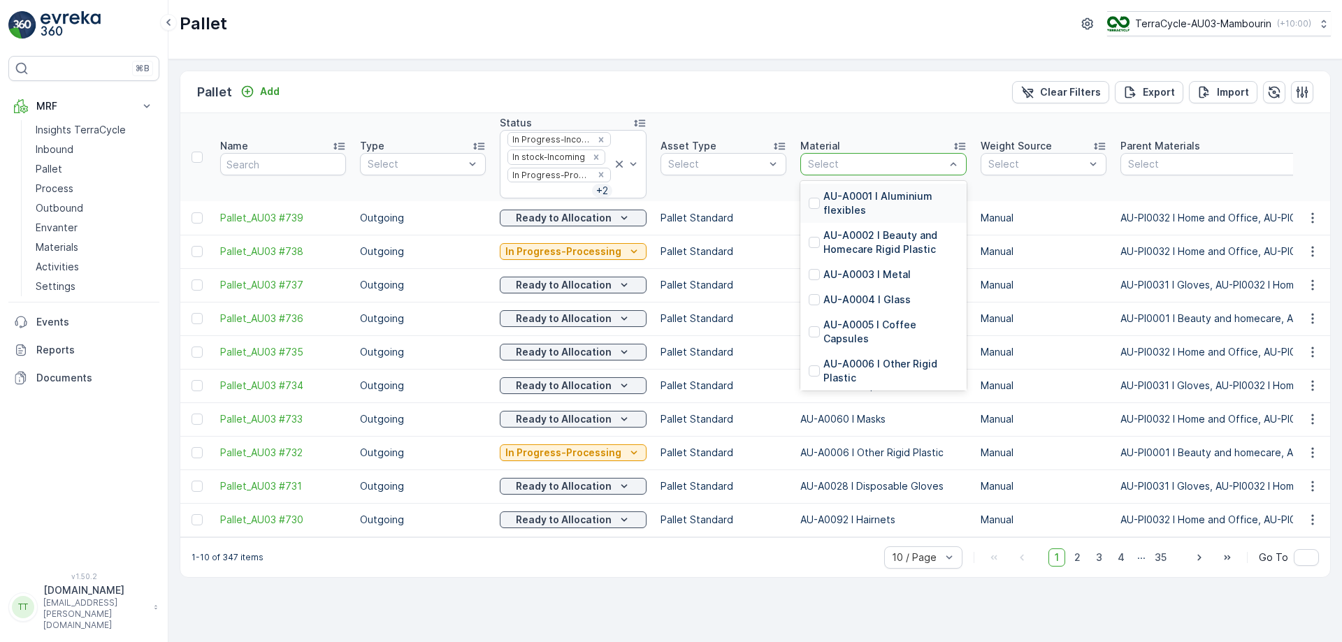
click at [852, 196] on p "AU-A0001 I Aluminium flexibles" at bounding box center [890, 203] width 135 height 28
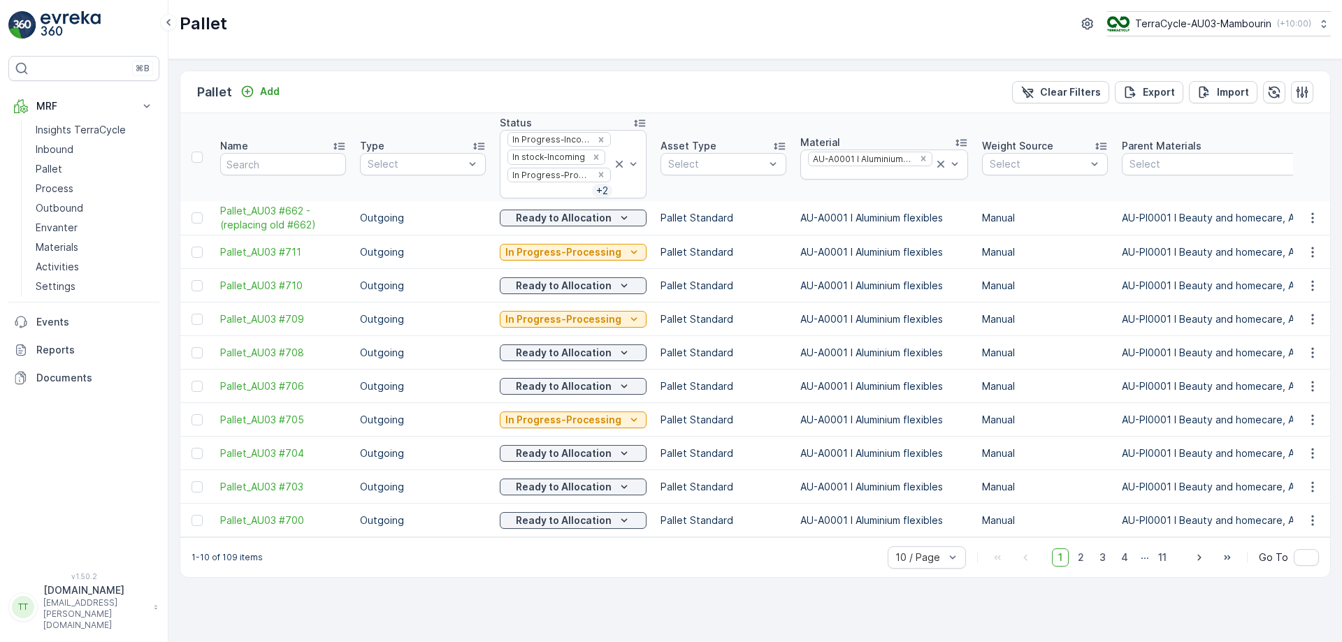
click at [829, 252] on p "AU-A0001 I Aluminium flexibles" at bounding box center [884, 252] width 168 height 14
copy p "AU-A0001 I Aluminium flexibles"
click at [829, 252] on p "AU-A0001 I Aluminium flexibles" at bounding box center [884, 252] width 168 height 14
click at [717, 63] on div "Pallet Add Clear Filters Export Import Name Type Select Status In Progress-Inco…" at bounding box center [754, 350] width 1173 height 583
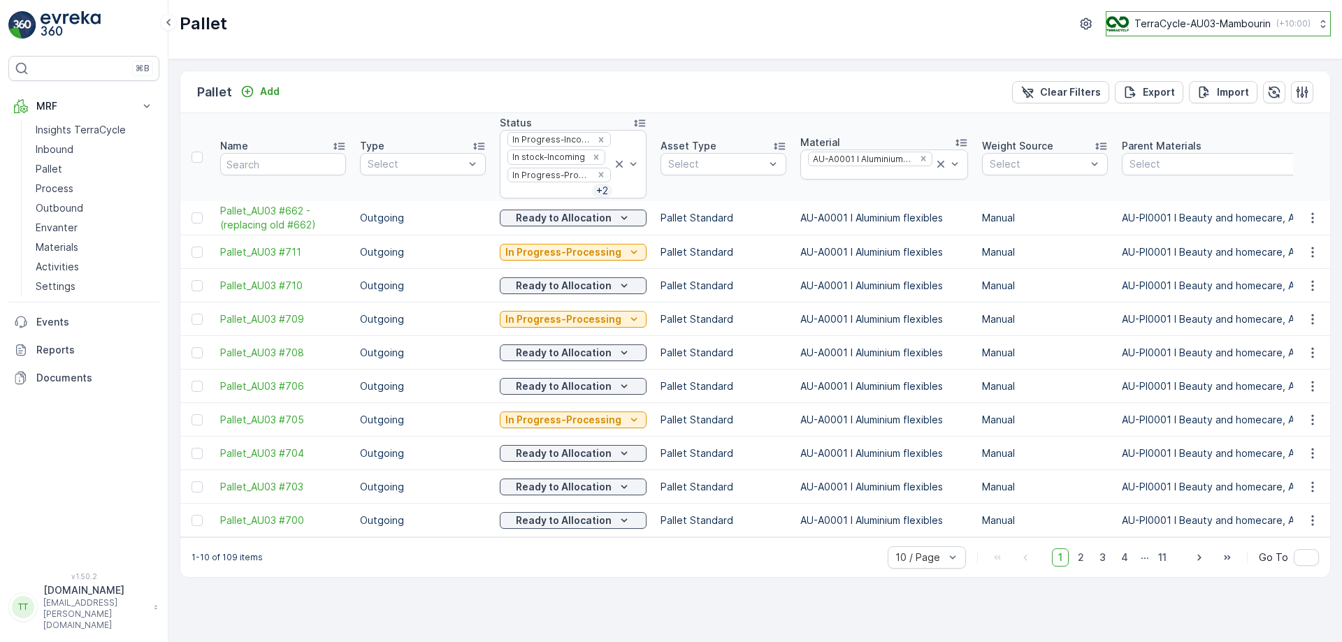
click at [1223, 23] on p "TerraCycle-AU03-Mambourin" at bounding box center [1202, 24] width 136 height 14
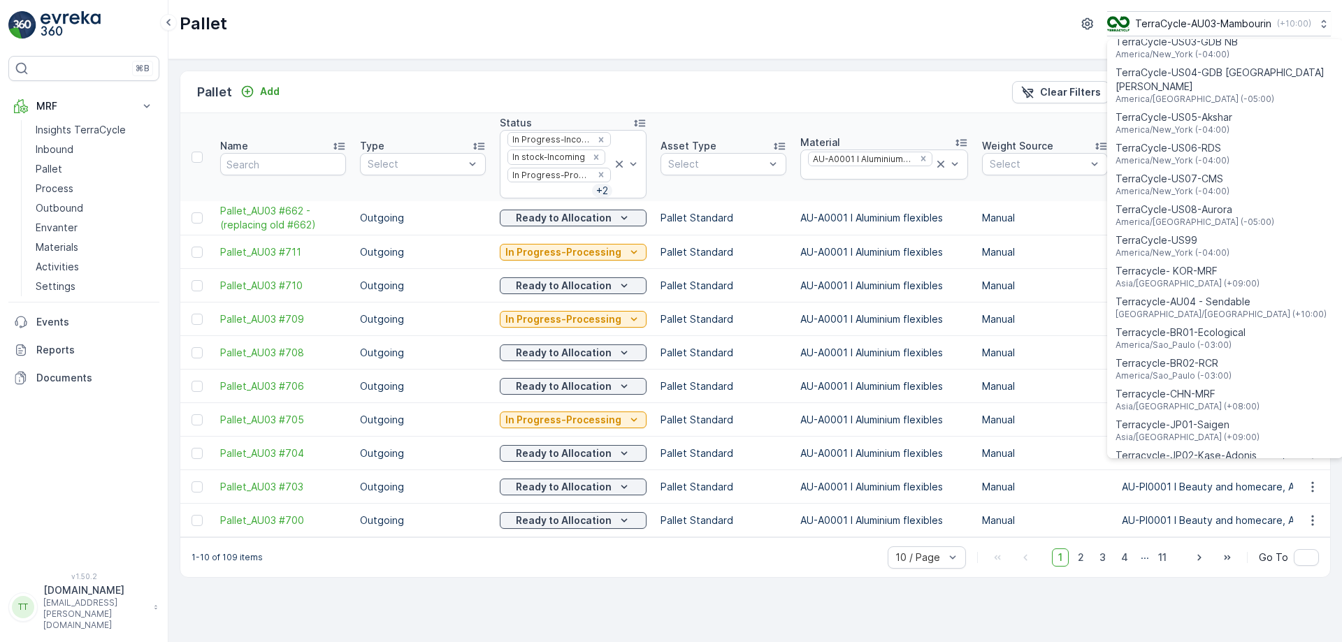
scroll to position [1004, 0]
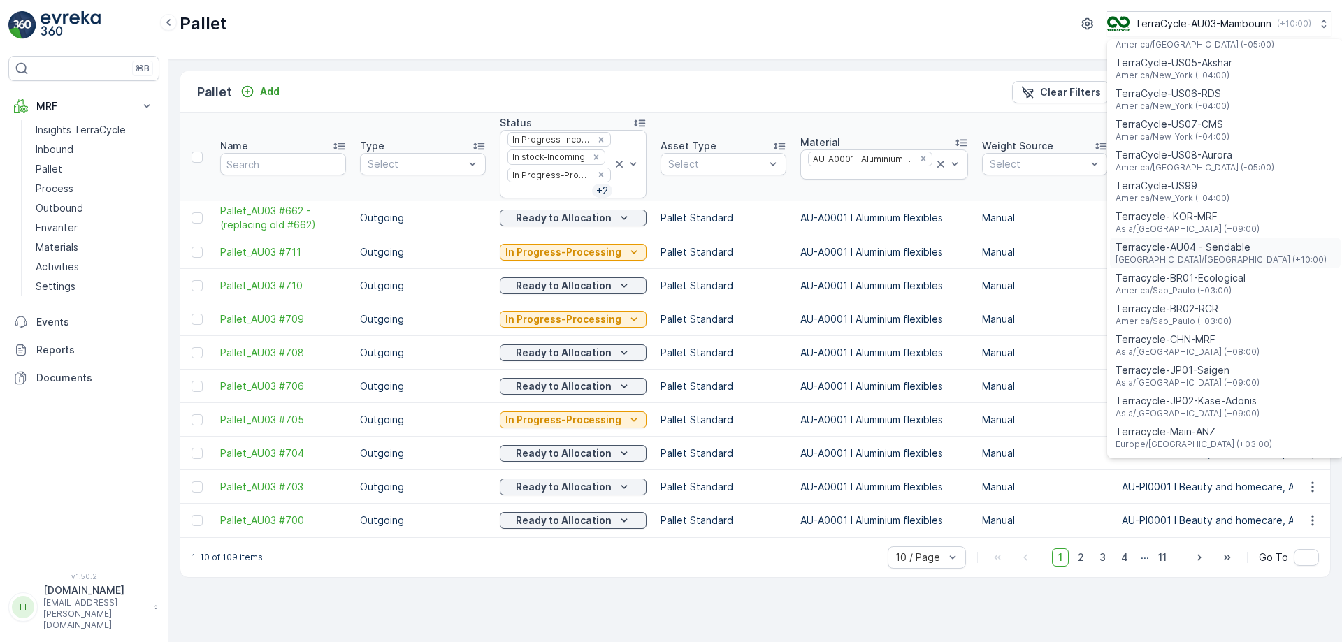
click at [1207, 254] on span "Australia/Sydney (+10:00)" at bounding box center [1220, 259] width 211 height 11
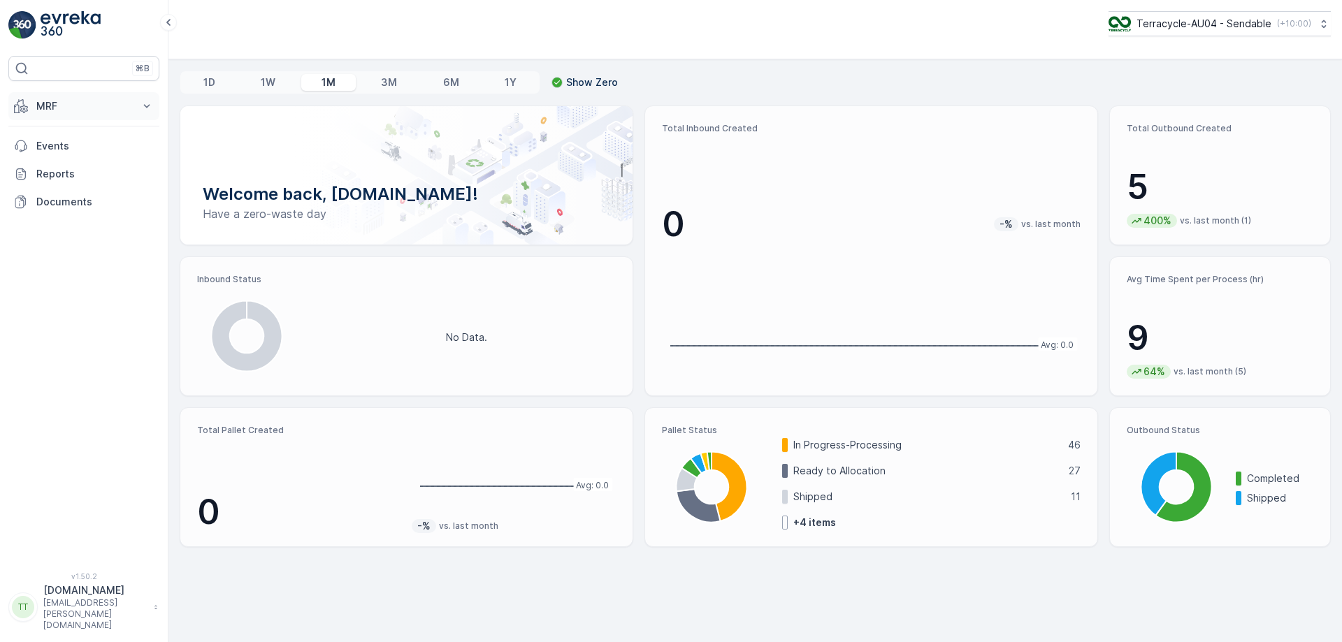
click at [103, 112] on p "MRF" at bounding box center [83, 106] width 95 height 14
click at [66, 191] on p "Process" at bounding box center [55, 189] width 38 height 14
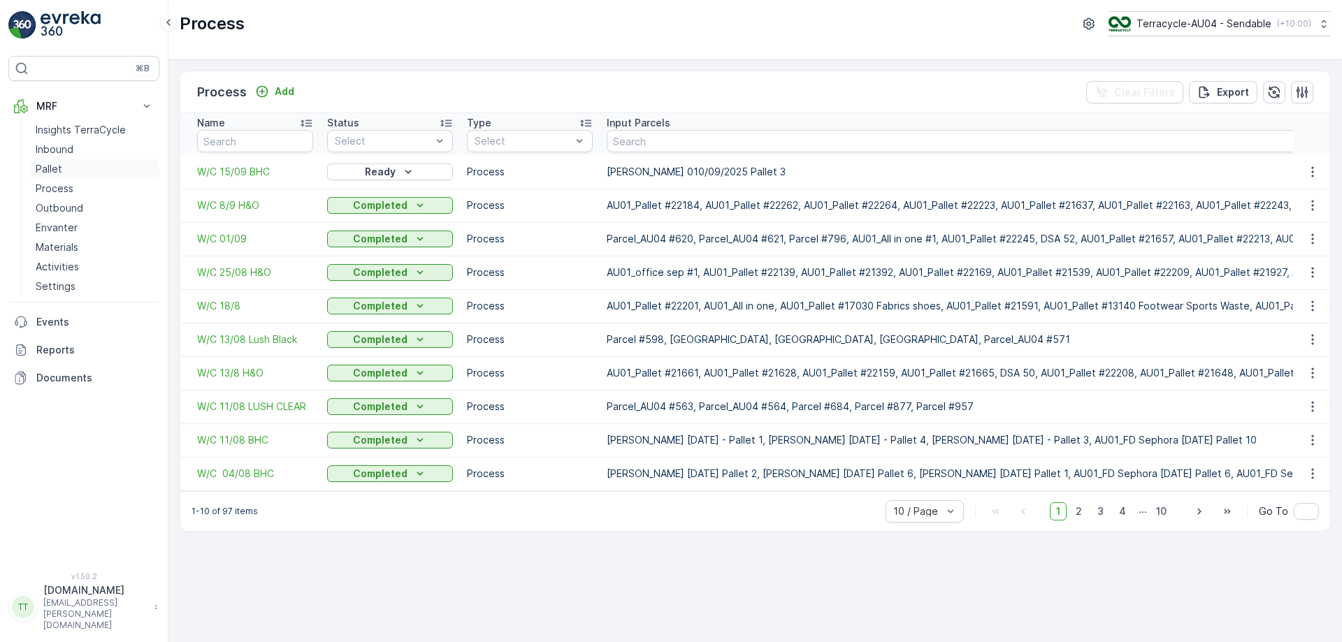
click at [60, 166] on p "Pallet" at bounding box center [49, 169] width 27 height 14
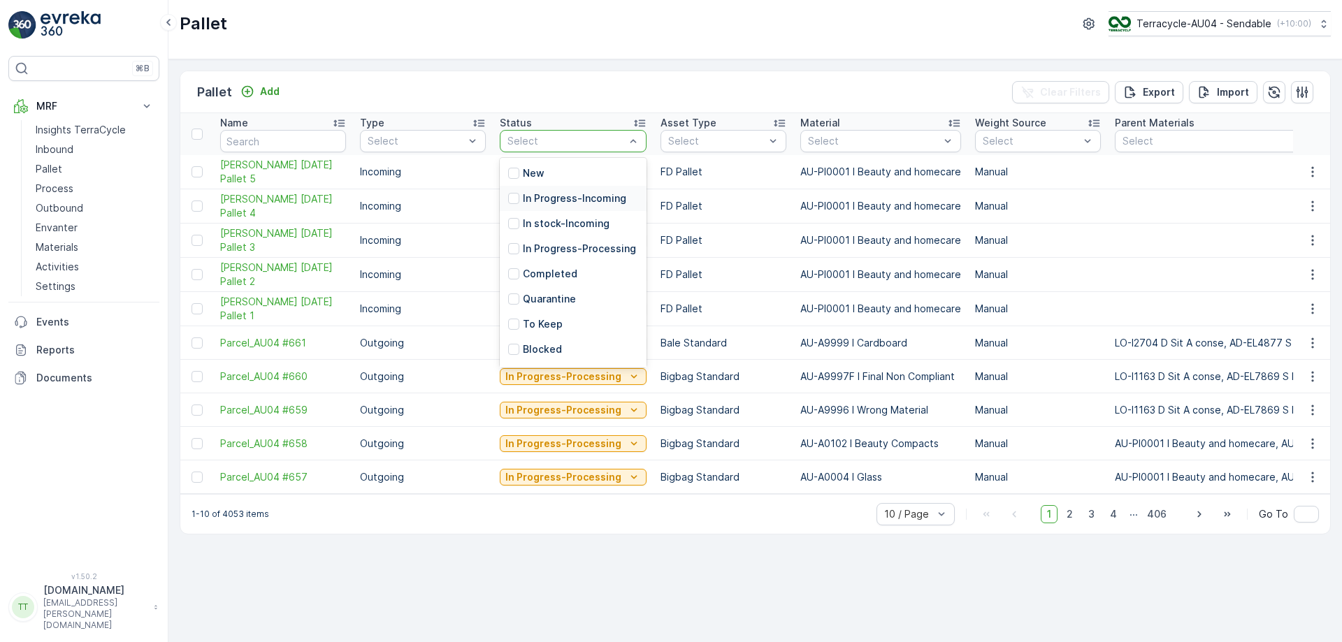
click at [544, 201] on p "In Progress-Incoming" at bounding box center [574, 198] width 103 height 14
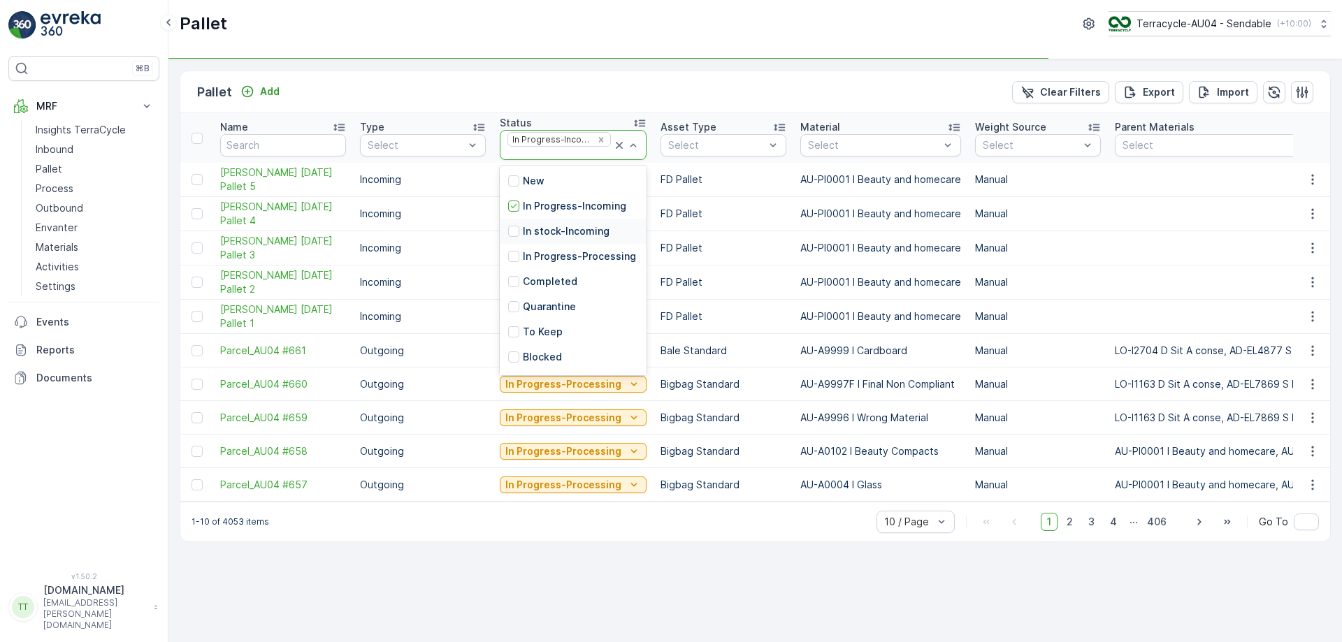
click at [537, 228] on p "In stock-Incoming" at bounding box center [566, 231] width 87 height 14
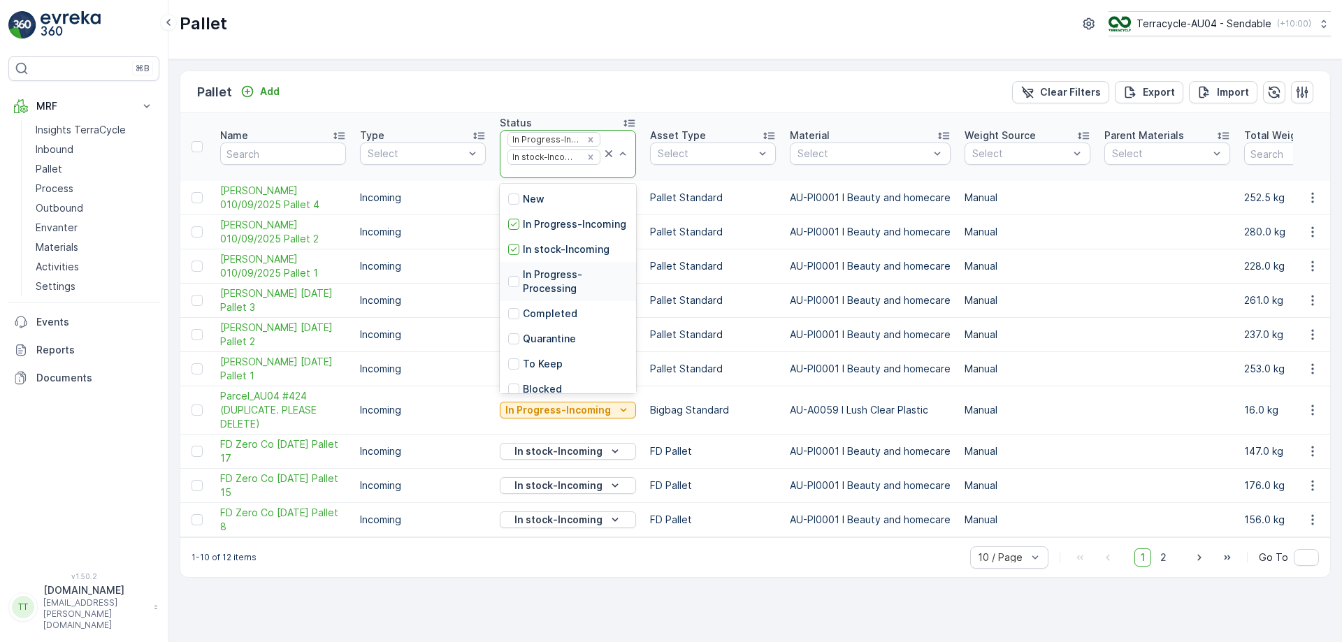
click at [537, 288] on p "In Progress-Processing" at bounding box center [575, 282] width 105 height 28
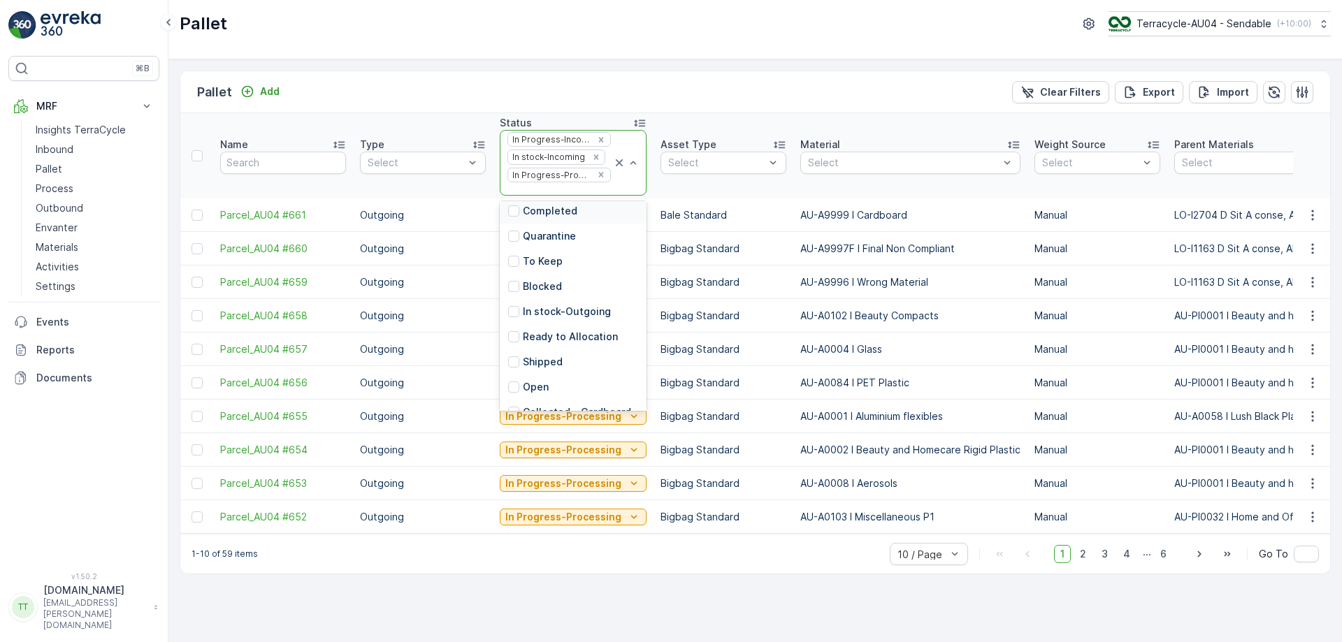
scroll to position [125, 0]
drag, startPoint x: 547, startPoint y: 290, endPoint x: 540, endPoint y: 310, distance: 20.8
click at [540, 310] on div "New In Progress-Incoming In stock-Incoming In Progress-Processing Completed Qua…" at bounding box center [573, 306] width 147 height 210
click at [540, 302] on p "In stock-Outgoing" at bounding box center [567, 295] width 88 height 14
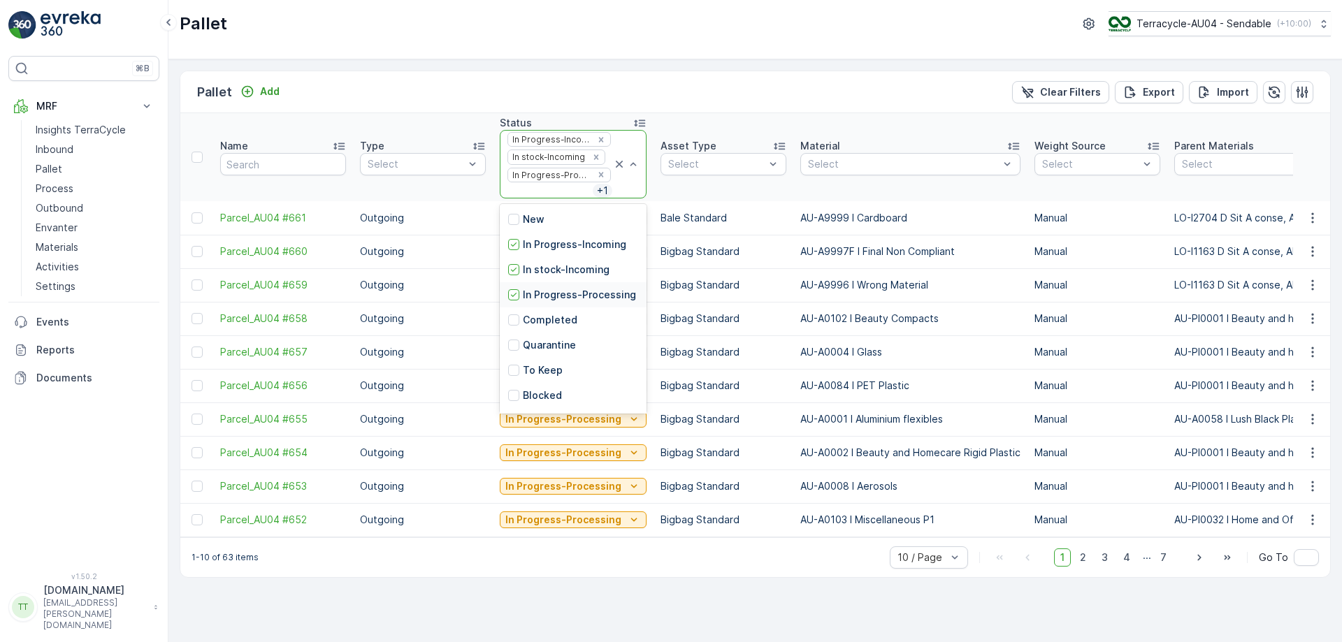
scroll to position [137, 0]
click at [567, 322] on p "Ready to Allocation" at bounding box center [570, 323] width 95 height 14
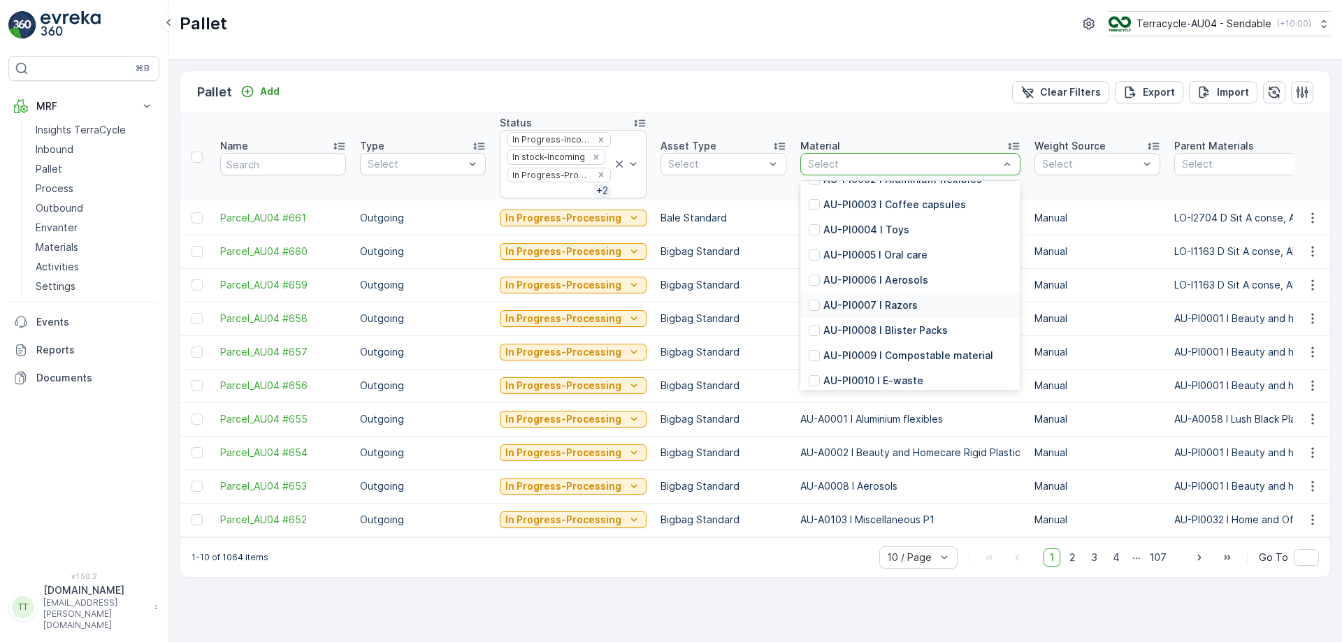
scroll to position [2480, 0]
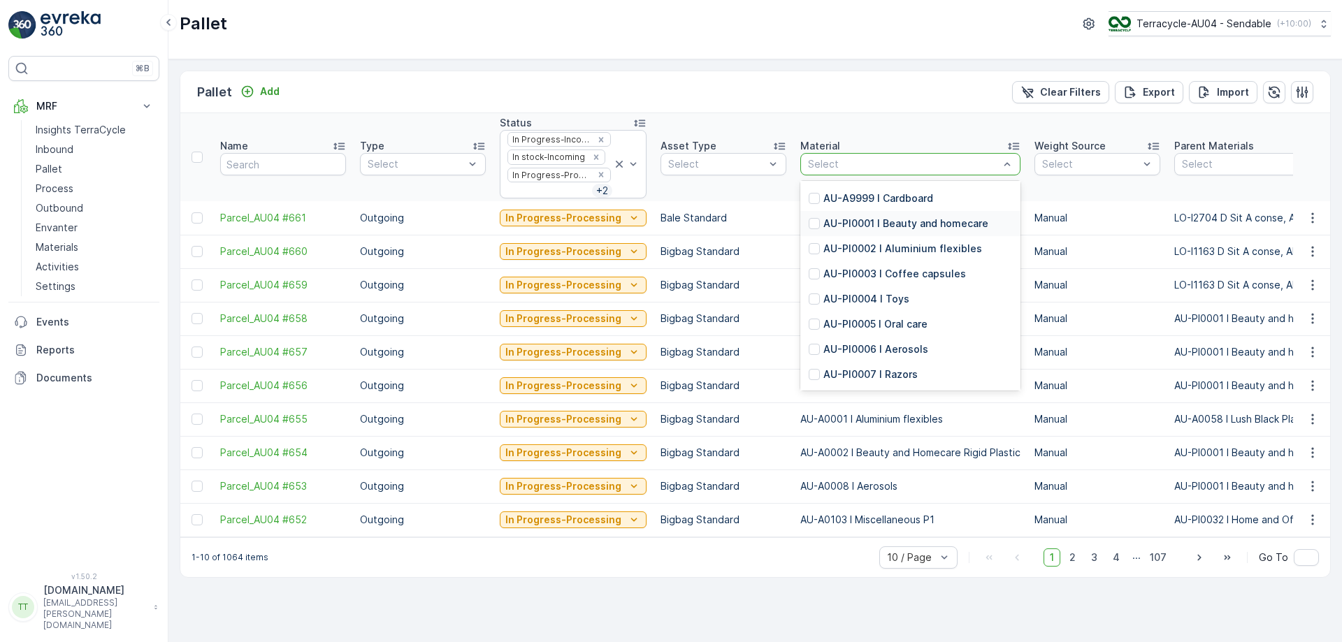
click at [855, 225] on p "AU-PI0001 I Beauty and homecare" at bounding box center [905, 224] width 165 height 14
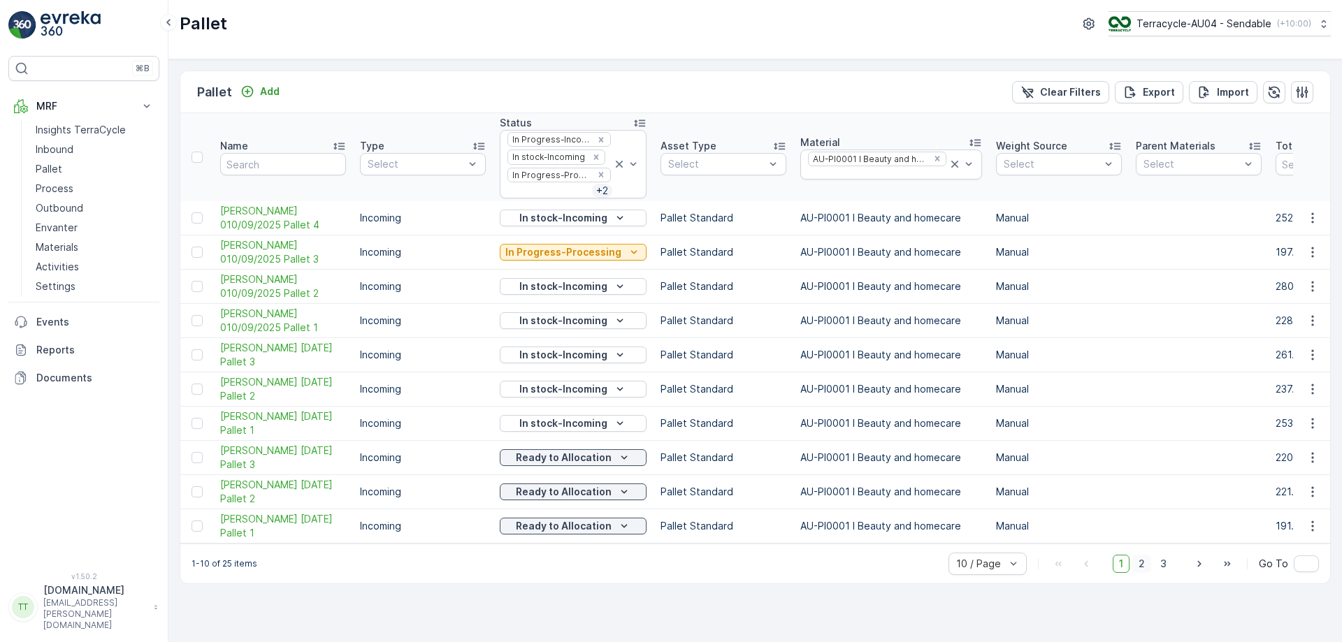
click at [1147, 569] on span "2" at bounding box center [1141, 564] width 19 height 18
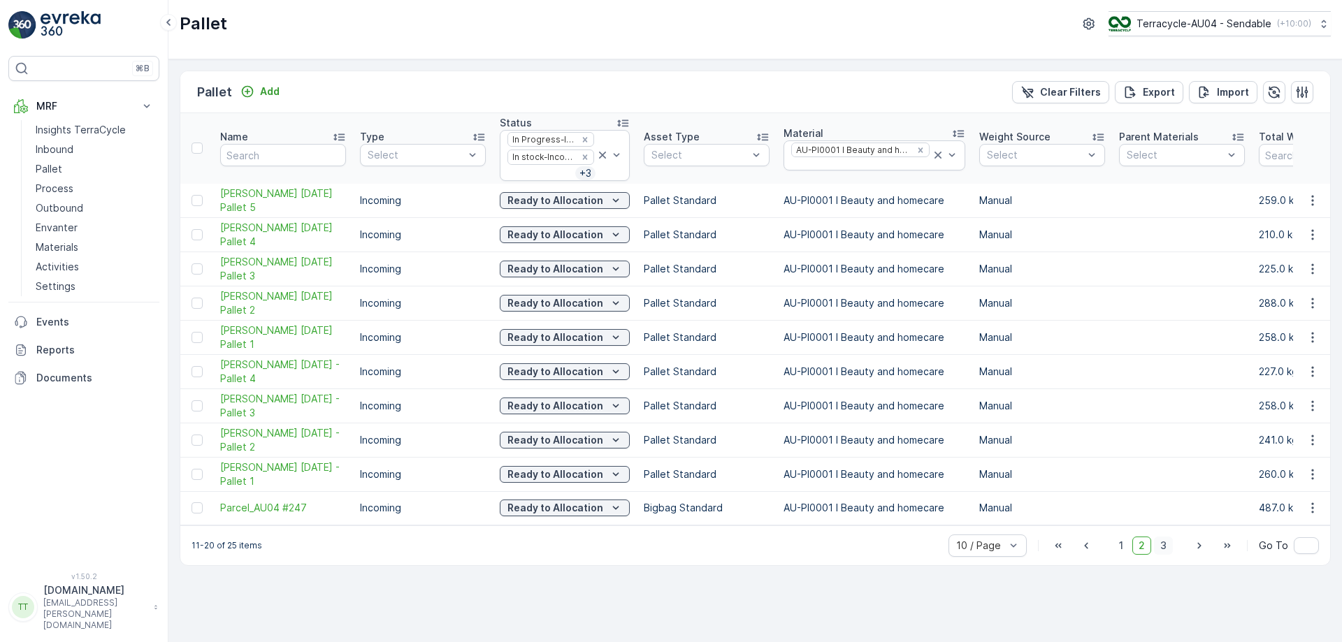
click at [1161, 565] on div "11-20 of 25 items 10 / Page 1 2 3 Go To" at bounding box center [754, 545] width 1149 height 40
click at [1161, 555] on span "3" at bounding box center [1163, 546] width 19 height 18
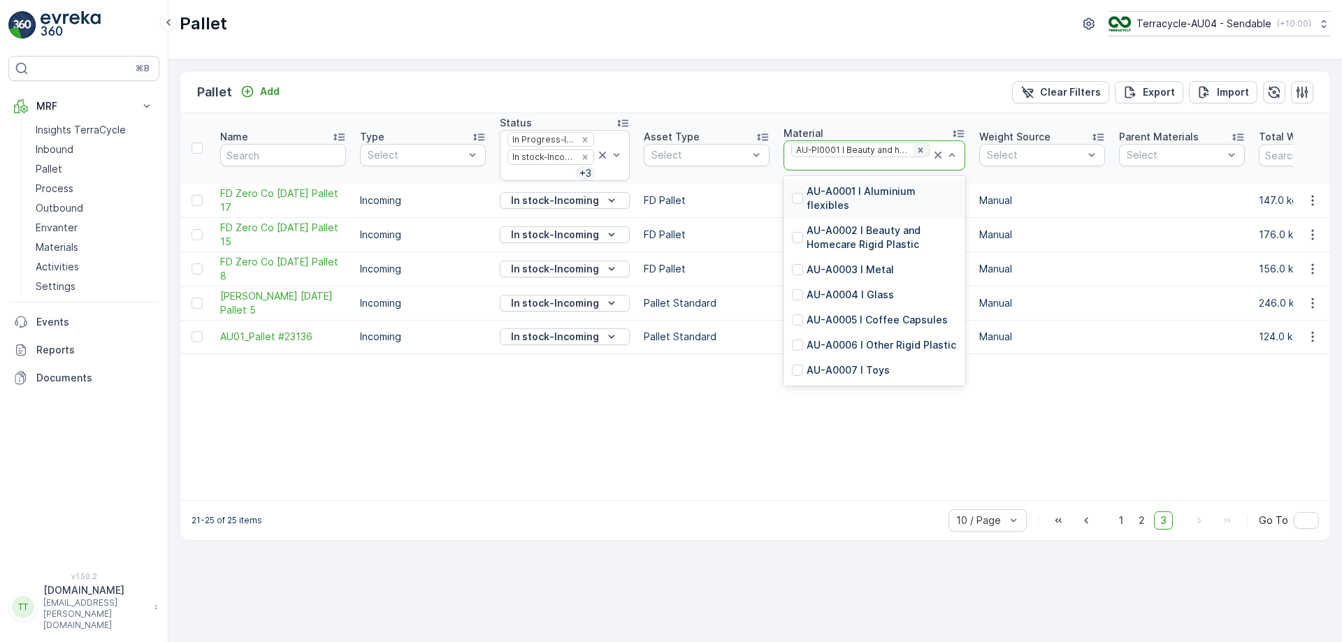
click at [917, 148] on icon "Remove AU-PI0001 I Beauty and homecare" at bounding box center [919, 149] width 5 height 5
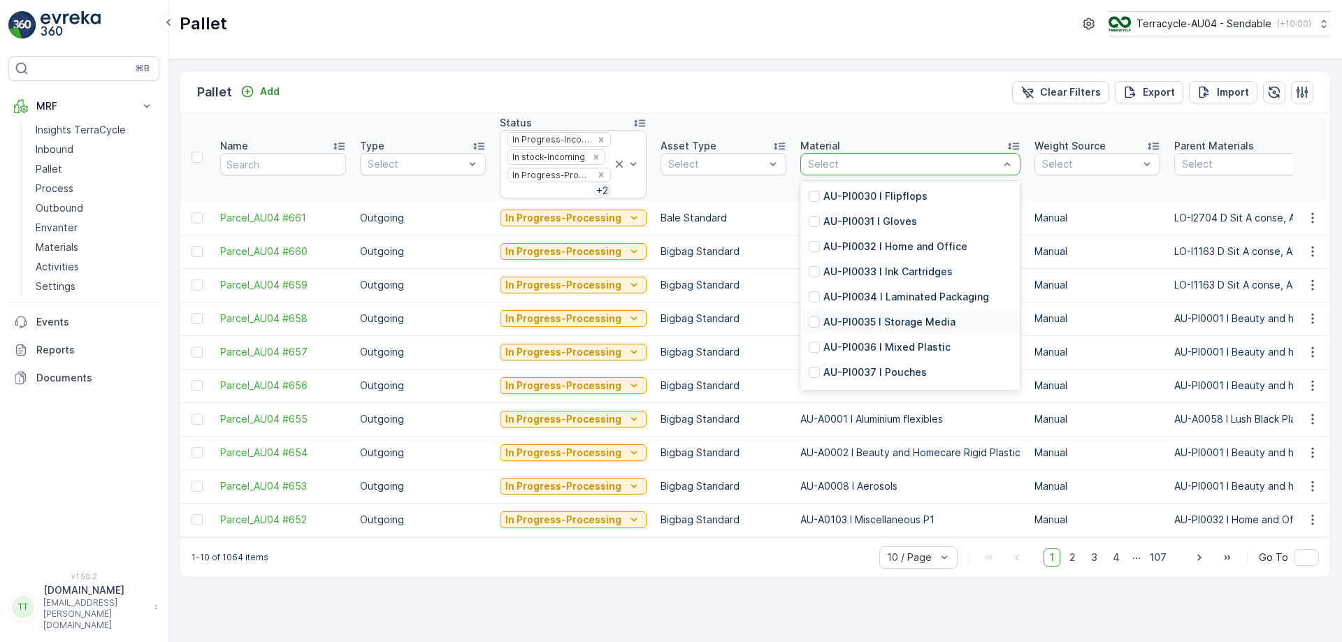
scroll to position [3236, 0]
click at [913, 246] on p "AU-PI0032 I Home and Office" at bounding box center [895, 247] width 144 height 14
